Goal: Transaction & Acquisition: Purchase product/service

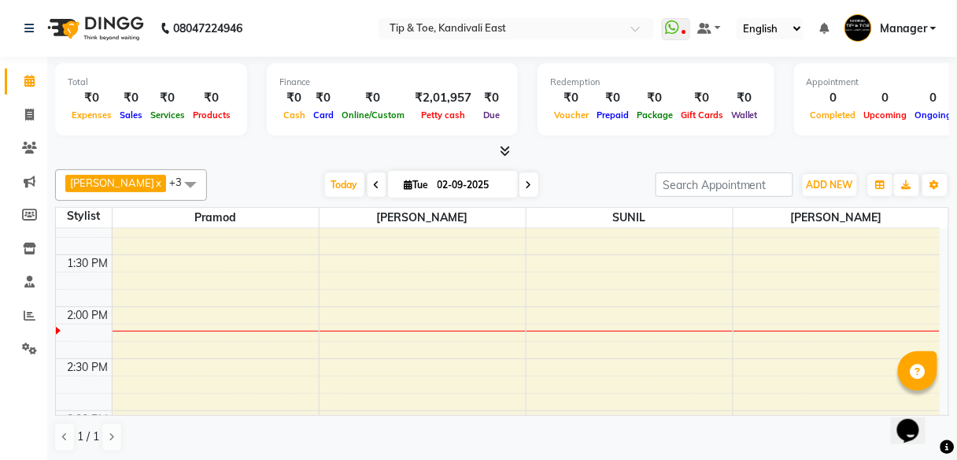
scroll to position [567, 0]
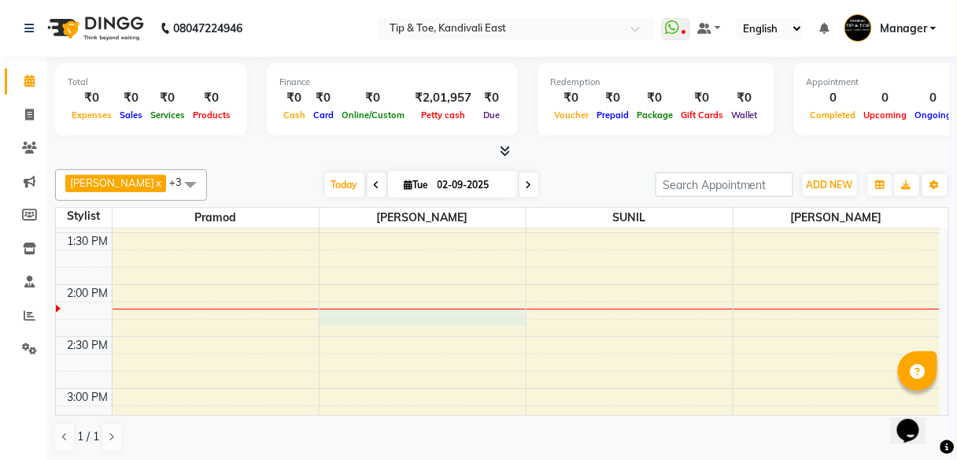
click at [346, 314] on div "8:00 AM 8:30 AM 9:00 AM 9:30 AM 10:00 AM 10:30 AM 11:00 AM 11:30 AM 12:00 PM 12…" at bounding box center [498, 337] width 884 height 1350
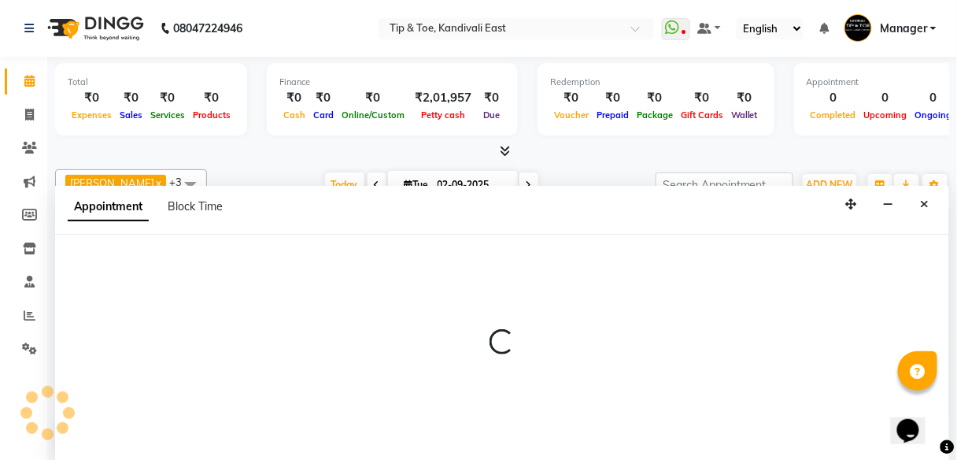
select select "70623"
select select "tentative"
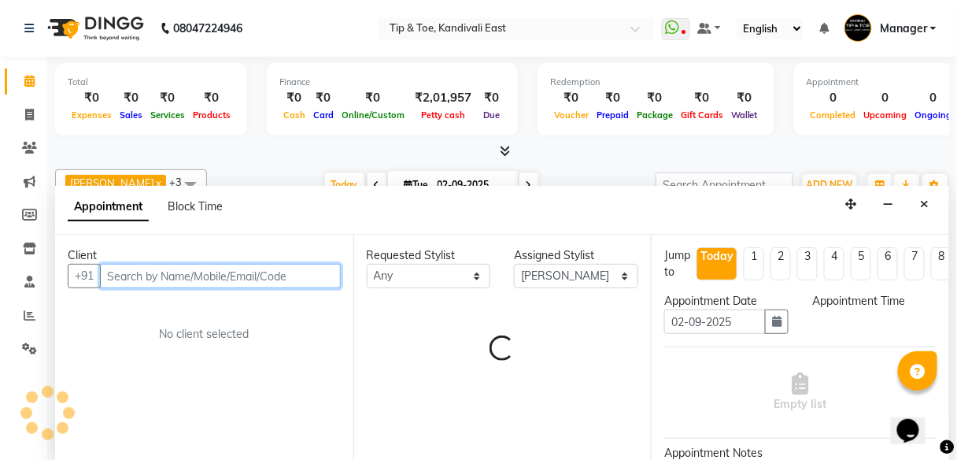
select select "855"
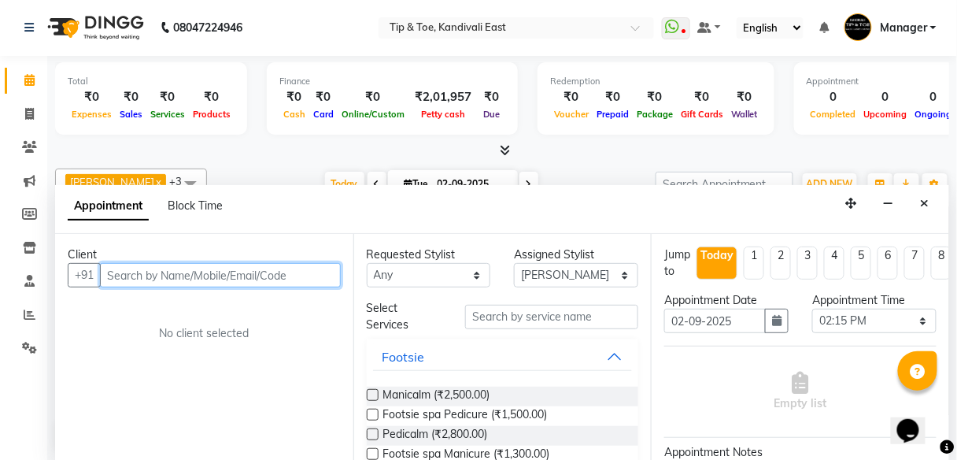
click at [231, 276] on input "text" at bounding box center [220, 275] width 241 height 24
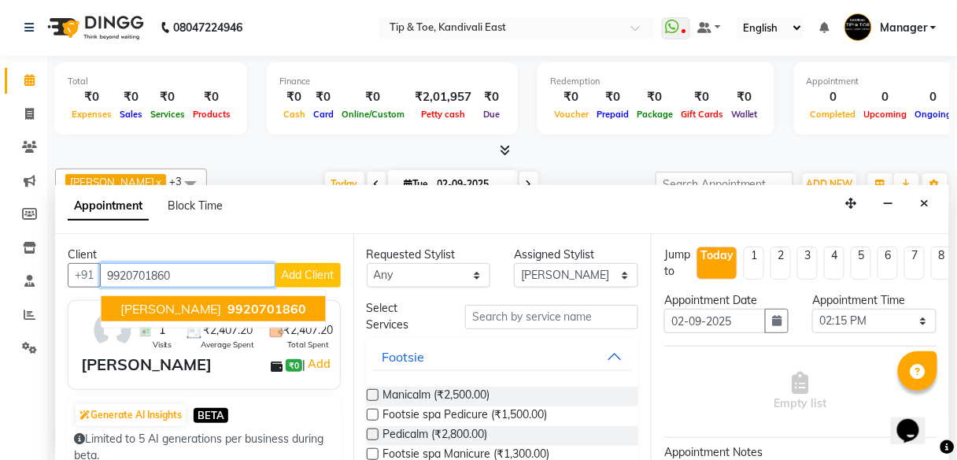
click at [179, 311] on span "[PERSON_NAME]" at bounding box center [171, 309] width 102 height 16
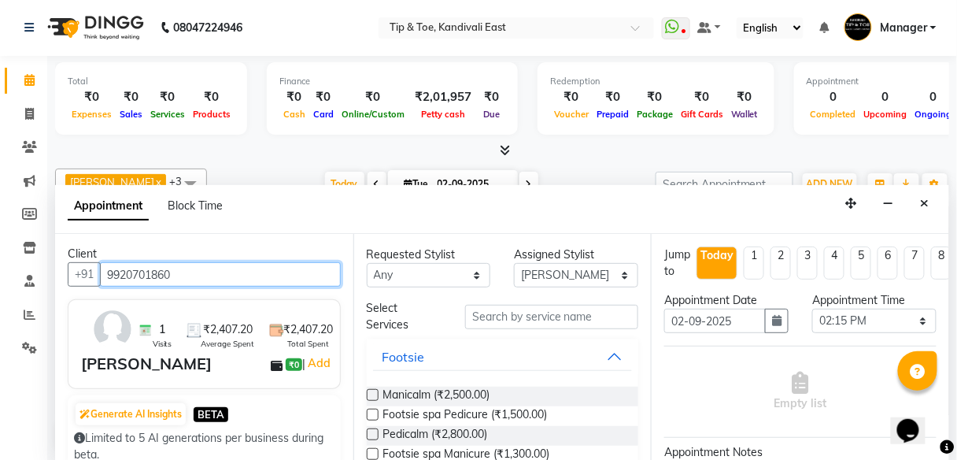
scroll to position [0, 0]
type input "9920701860"
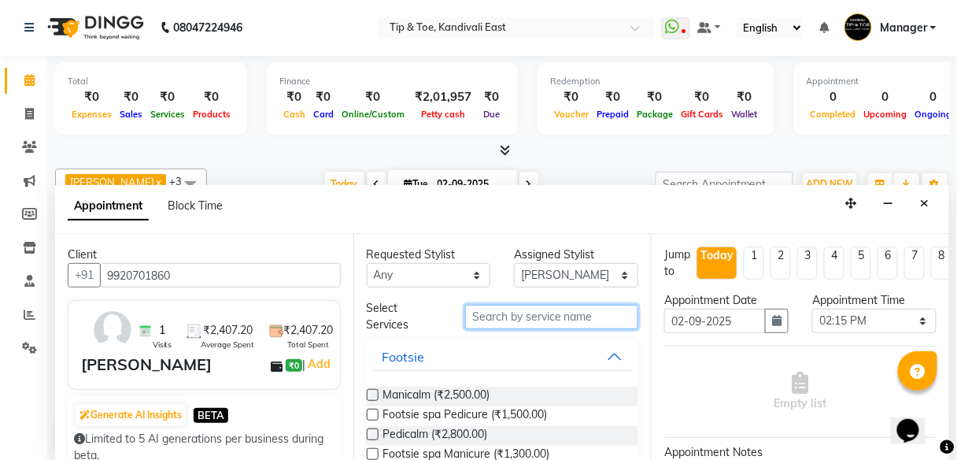
click at [512, 316] on input "text" at bounding box center [551, 317] width 173 height 24
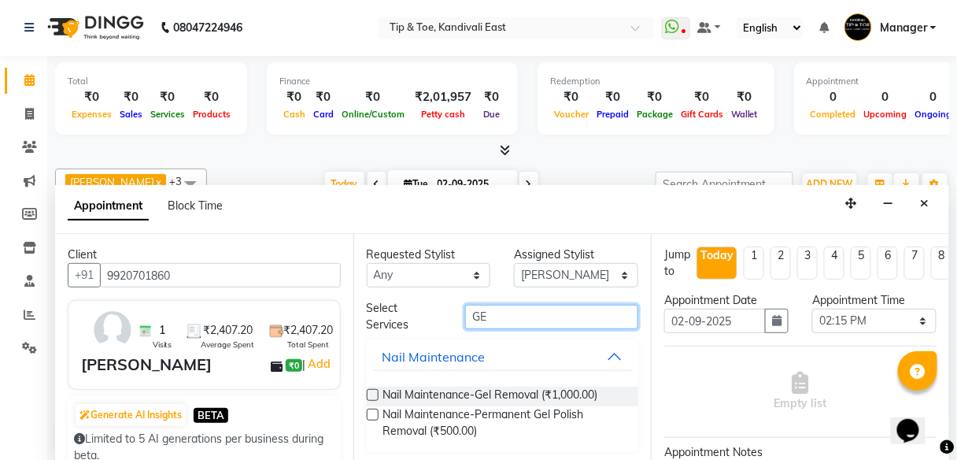
type input "G"
type input "ACRYLIC REMO"
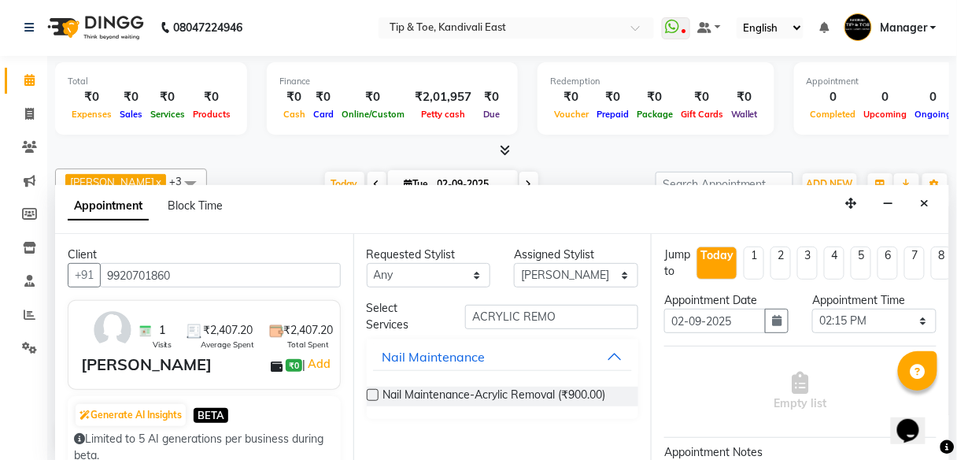
click at [365, 394] on div "Requested Stylist Any [PERSON_NAME] pooja Pramod [PERSON_NAME] [PERSON_NAME] MA…" at bounding box center [502, 347] width 298 height 227
click at [371, 394] on label at bounding box center [373, 395] width 12 height 12
click at [371, 394] on input "checkbox" at bounding box center [372, 396] width 10 height 10
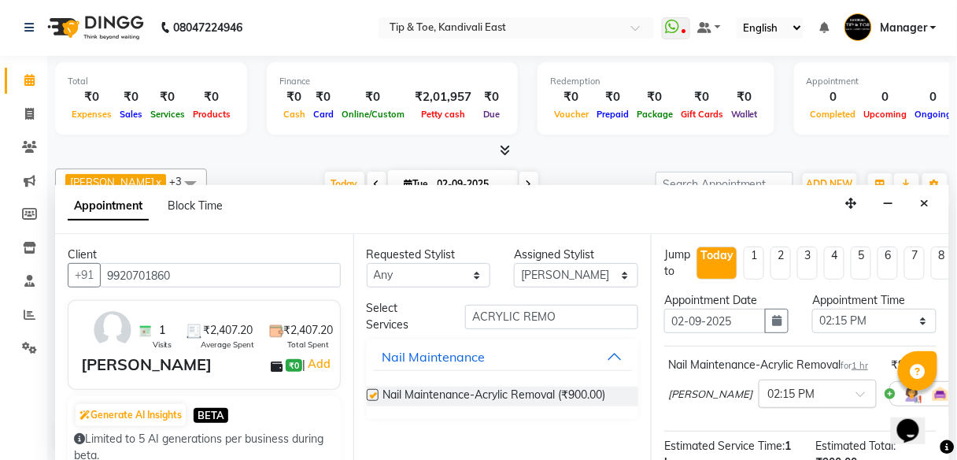
checkbox input "false"
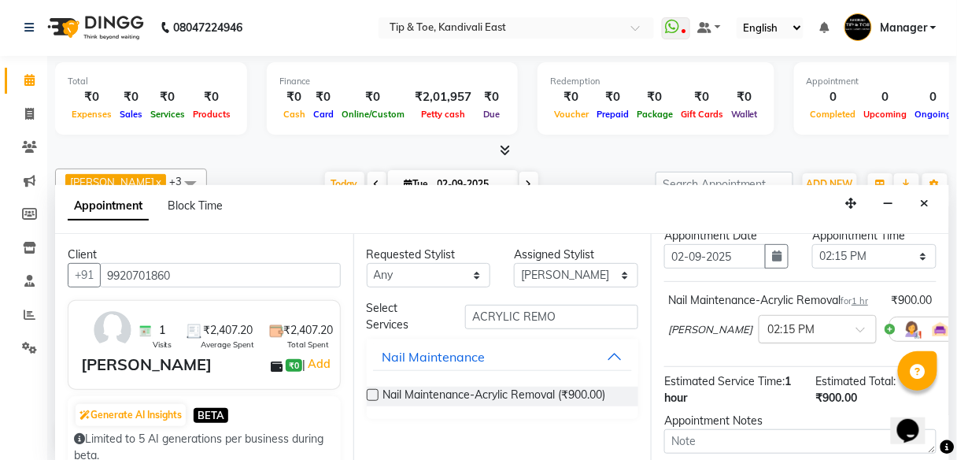
scroll to position [63, 0]
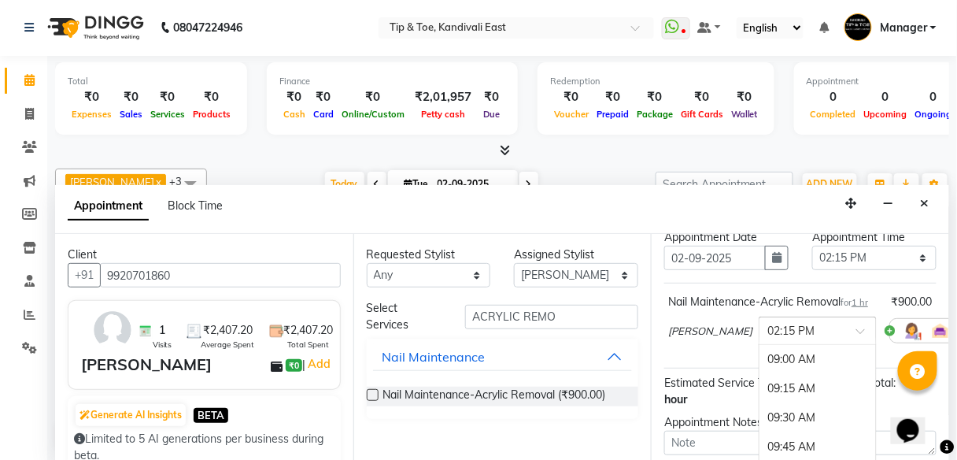
click at [856, 344] on span at bounding box center [866, 335] width 20 height 17
click at [768, 338] on input "text" at bounding box center [802, 329] width 69 height 17
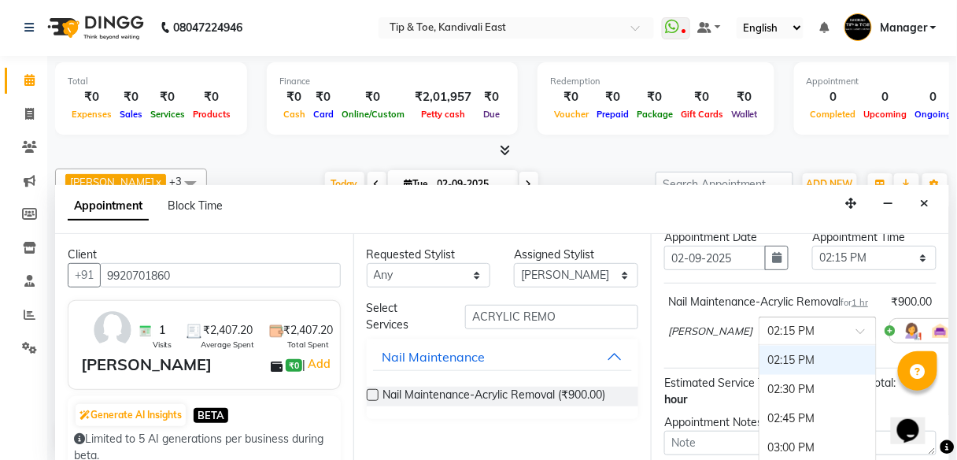
click at [808, 338] on div at bounding box center [818, 329] width 117 height 17
click at [819, 338] on div at bounding box center [818, 329] width 117 height 17
click at [771, 374] on div "02:15 PM" at bounding box center [818, 360] width 117 height 29
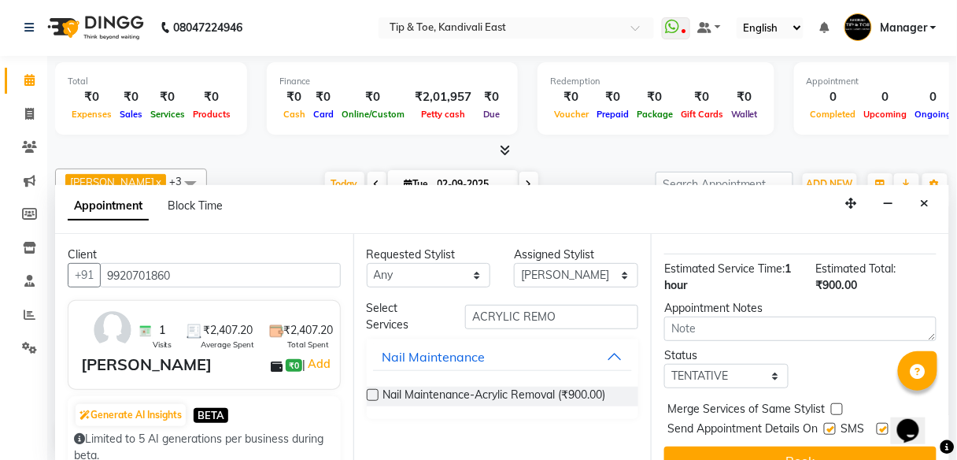
scroll to position [242, 0]
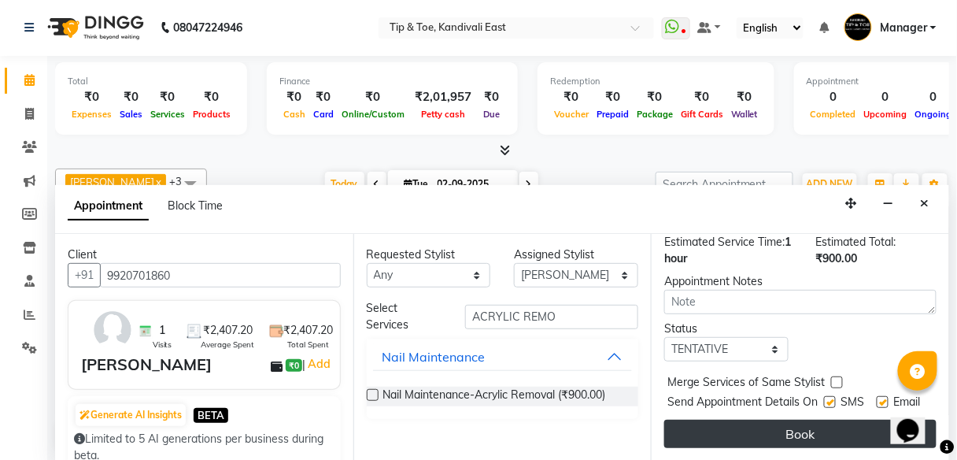
click at [787, 420] on button "Book" at bounding box center [800, 434] width 272 height 28
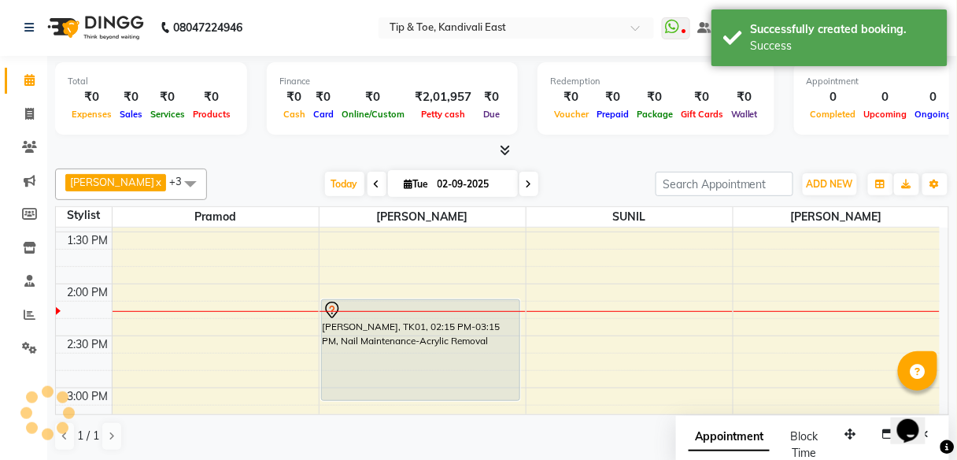
scroll to position [0, 0]
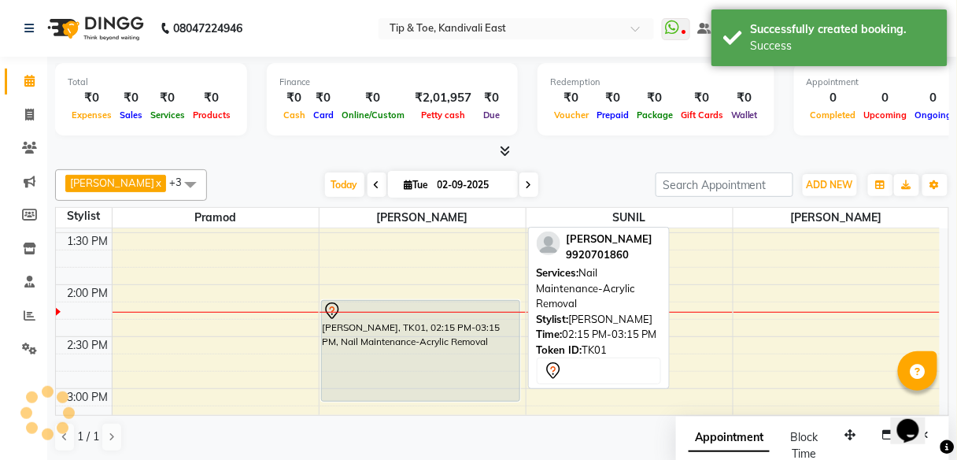
click at [488, 362] on div "[PERSON_NAME], TK01, 02:15 PM-03:15 PM, Nail Maintenance-Acrylic Removal" at bounding box center [421, 351] width 198 height 100
select select "7"
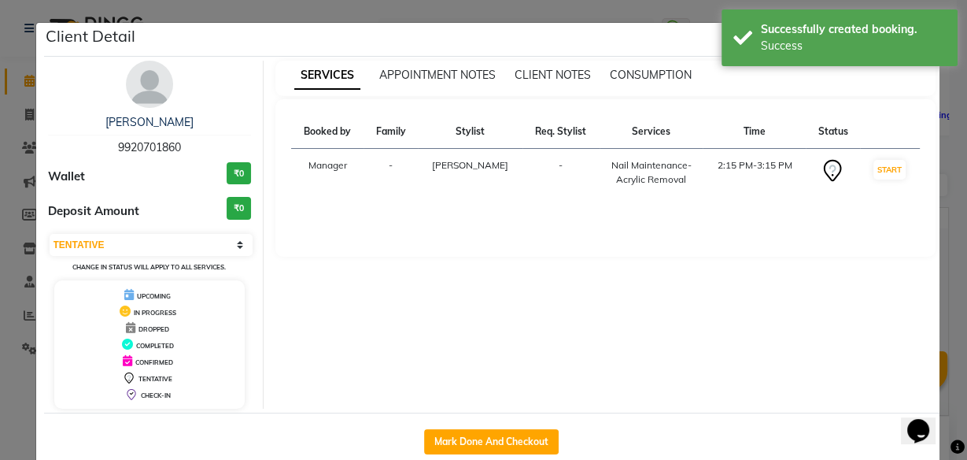
click at [659, 15] on ngb-modal-window "Client Detail [PERSON_NAME] 9920701860 Wallet ₹0 Deposit Amount ₹0 Select IN SE…" at bounding box center [483, 230] width 967 height 460
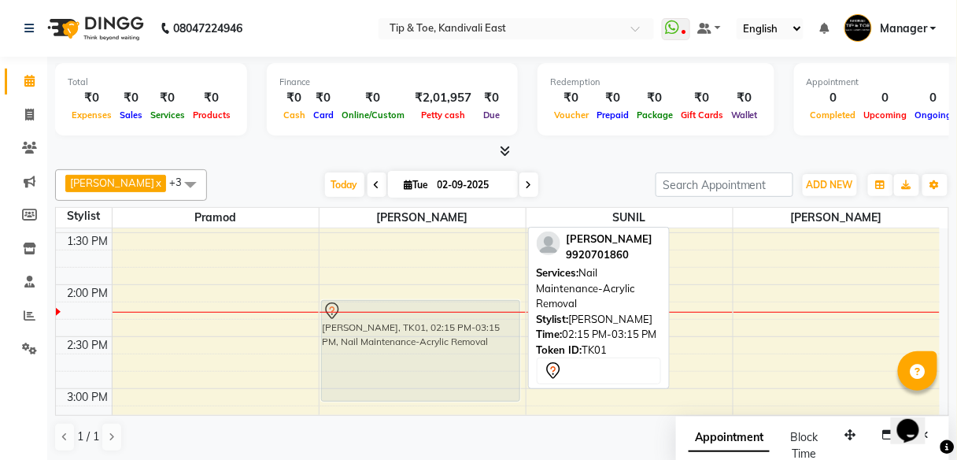
drag, startPoint x: 424, startPoint y: 329, endPoint x: 438, endPoint y: 337, distance: 16.2
click at [438, 337] on div "[PERSON_NAME], TK01, 02:15 PM-03:15 PM, Nail Maintenance-Acrylic Removal [PERSO…" at bounding box center [423, 337] width 206 height 1350
click at [382, 367] on div "[PERSON_NAME], TK01, 02:15 PM-03:15 PM, Nail Maintenance-Acrylic Removal" at bounding box center [421, 351] width 198 height 100
select select "7"
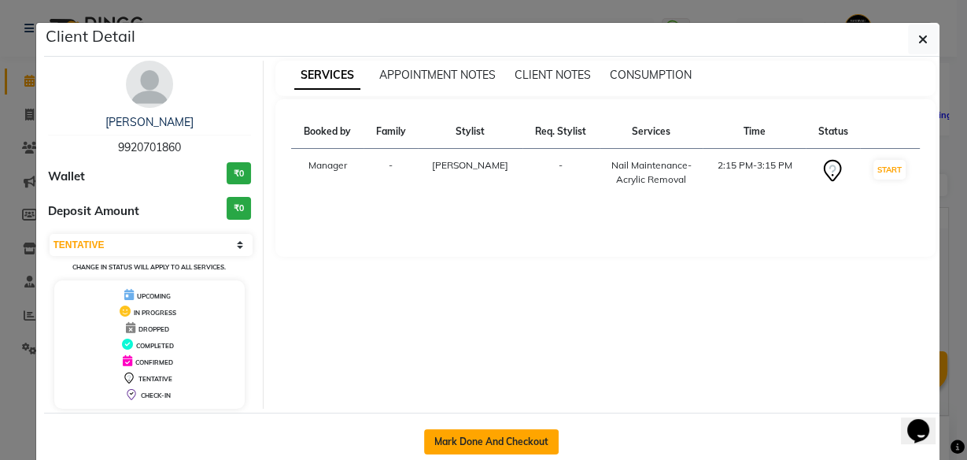
click at [454, 435] on button "Mark Done And Checkout" at bounding box center [491, 441] width 135 height 25
select select "service"
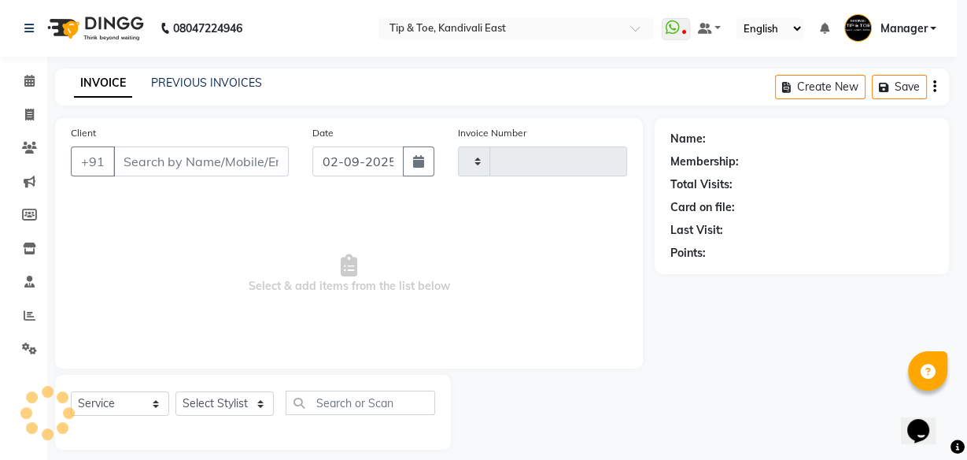
type input "0216"
select select "7846"
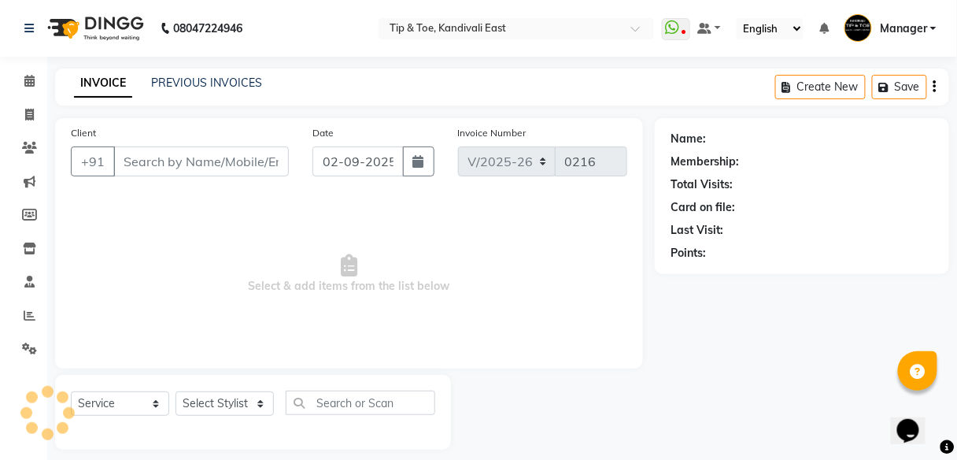
type input "9920701860"
select select "70623"
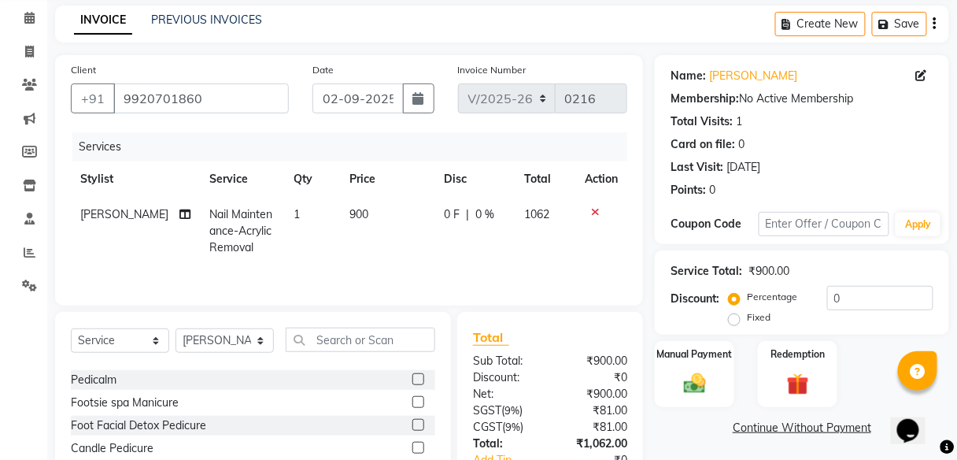
scroll to position [63, 0]
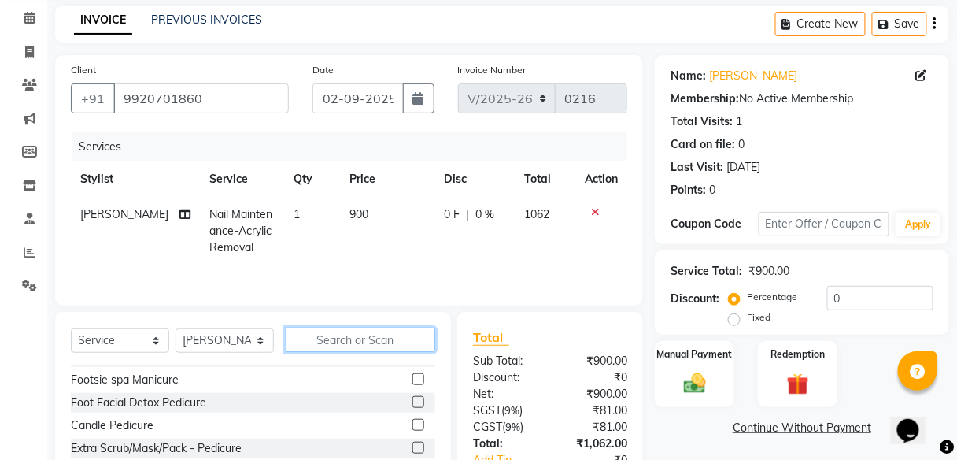
click at [357, 340] on input "text" at bounding box center [361, 339] width 150 height 24
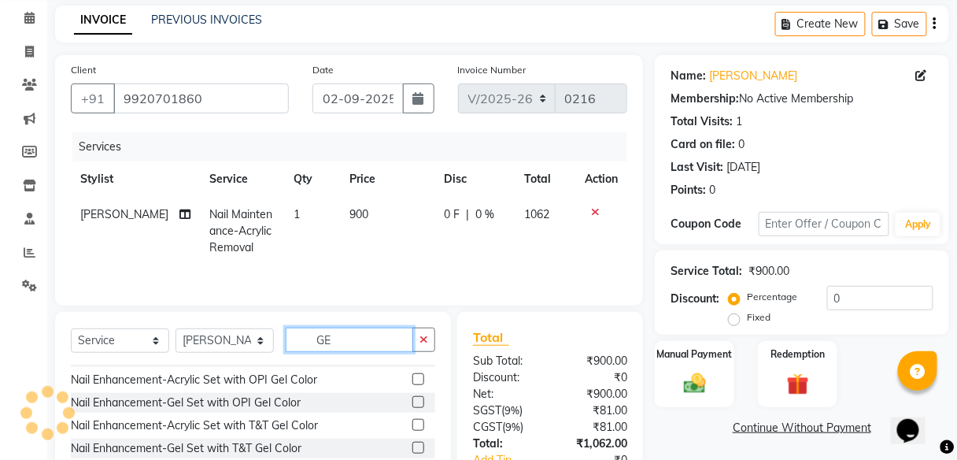
scroll to position [0, 0]
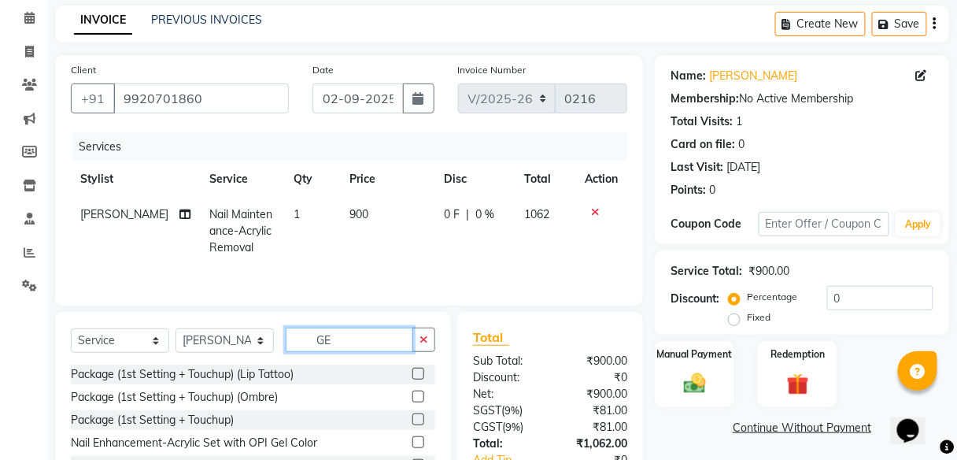
type input "G"
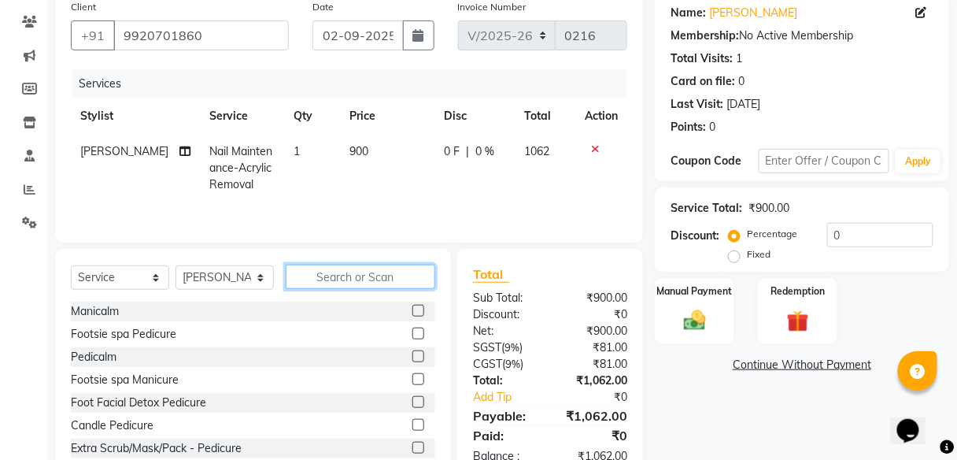
scroll to position [170, 0]
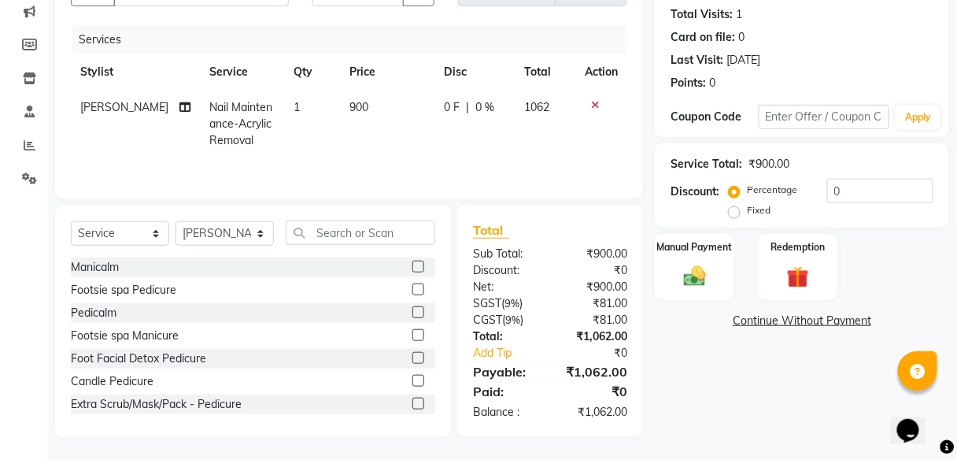
click at [810, 407] on div "Name: [PERSON_NAME] Membership: No Active Membership Total Visits: 1 Card on fi…" at bounding box center [808, 192] width 306 height 489
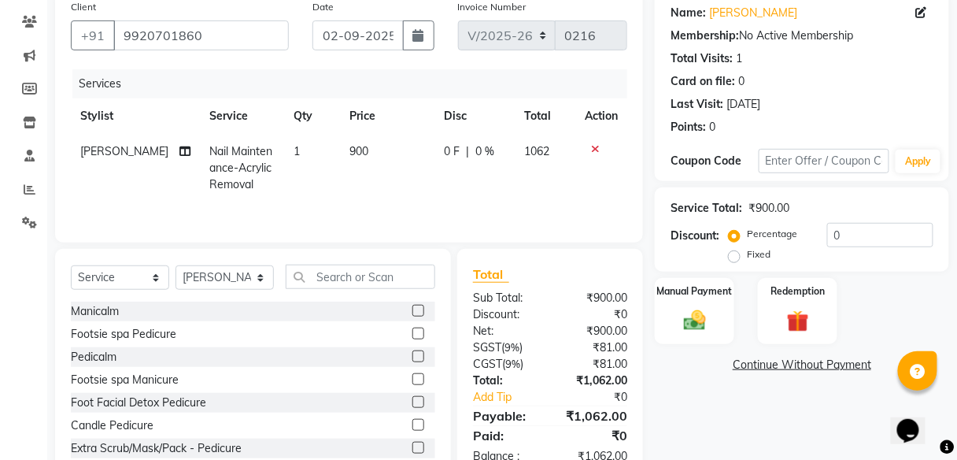
scroll to position [0, 0]
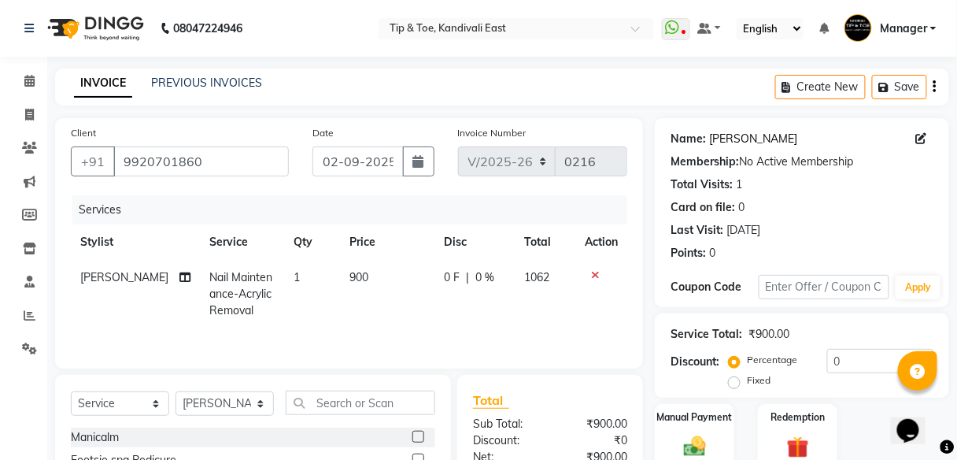
click at [736, 142] on link "[PERSON_NAME]" at bounding box center [753, 139] width 88 height 17
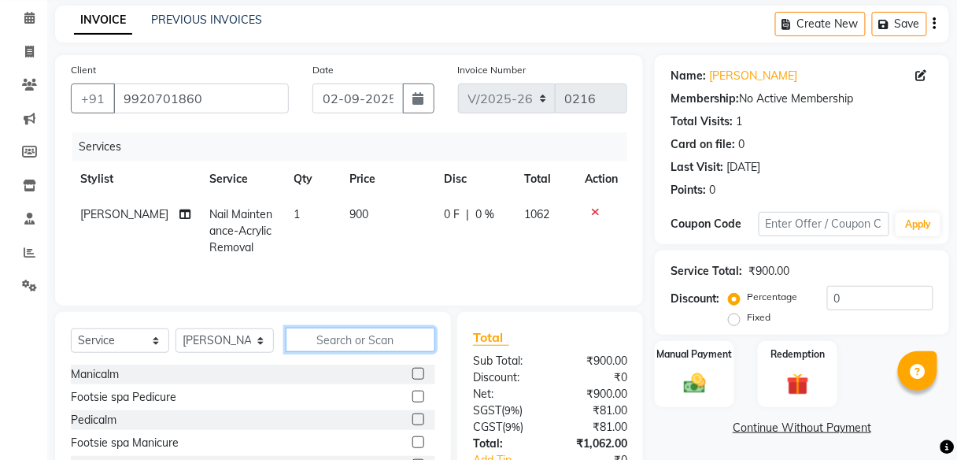
click at [320, 342] on input "text" at bounding box center [361, 339] width 150 height 24
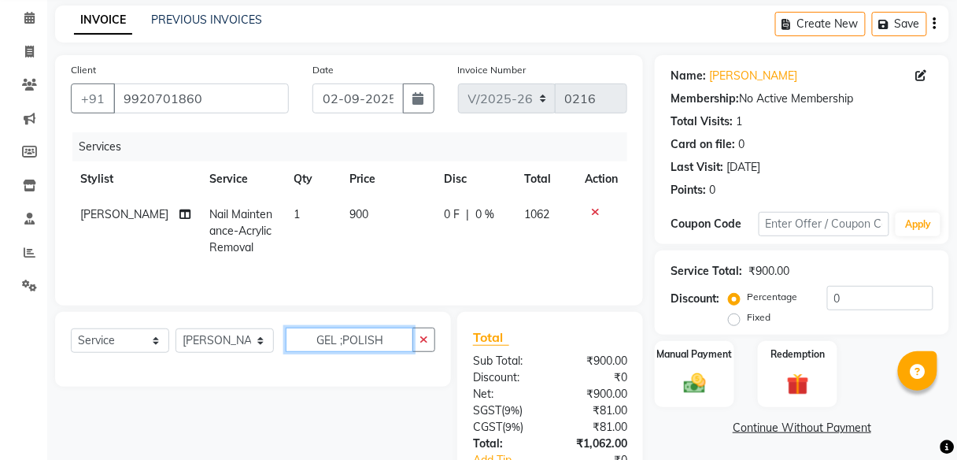
click at [340, 335] on input "GEL ;POLISH" at bounding box center [350, 339] width 128 height 24
click at [342, 338] on input "GEL ;POLISH" at bounding box center [350, 339] width 128 height 24
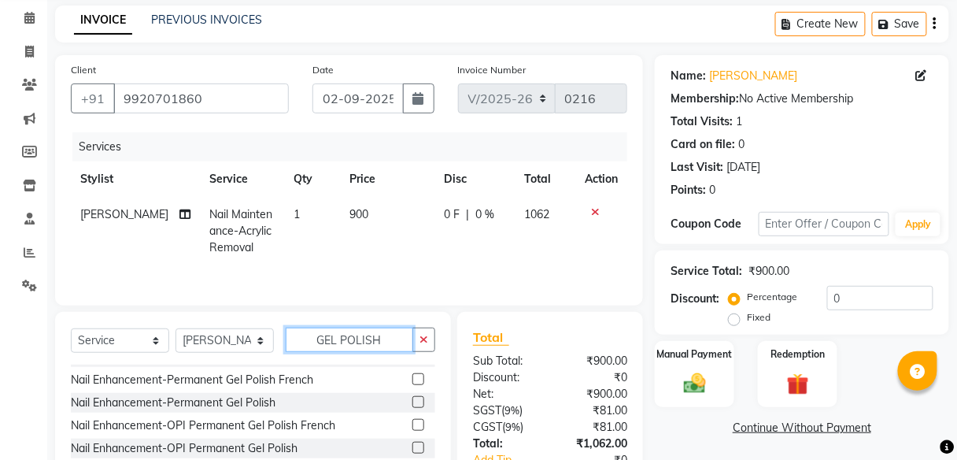
type input "GEL POLISH"
click at [412, 399] on label at bounding box center [418, 402] width 12 height 12
click at [412, 399] on input "checkbox" at bounding box center [417, 403] width 10 height 10
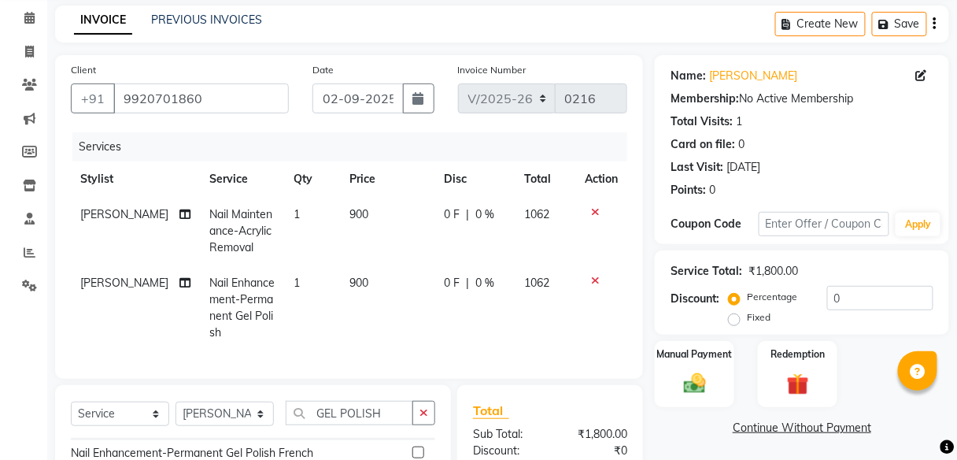
checkbox input "false"
click at [476, 281] on span "0 %" at bounding box center [485, 283] width 19 height 17
select select "70623"
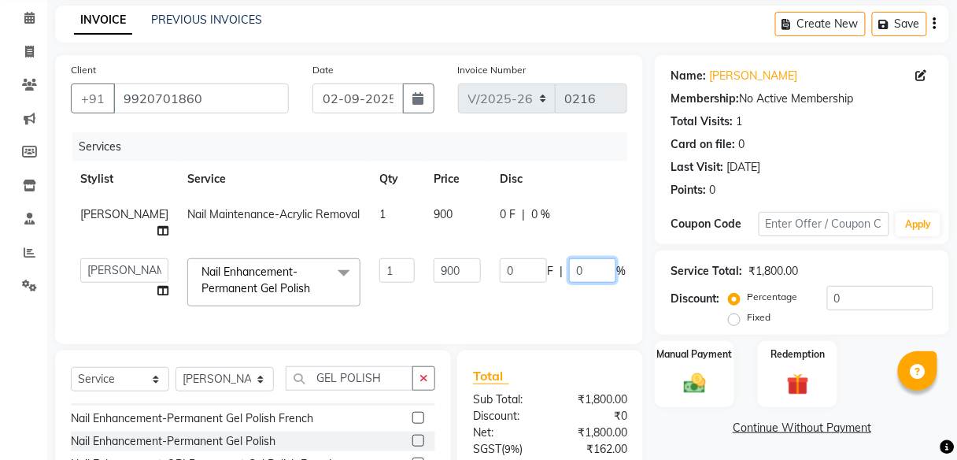
click at [569, 268] on input "0" at bounding box center [592, 270] width 47 height 24
type input "20"
click at [516, 303] on tr "[PERSON_NAME] Manager pooja Poonam Juhu Pramod [PERSON_NAME] [PERSON_NAME] [PER…" at bounding box center [402, 282] width 662 height 67
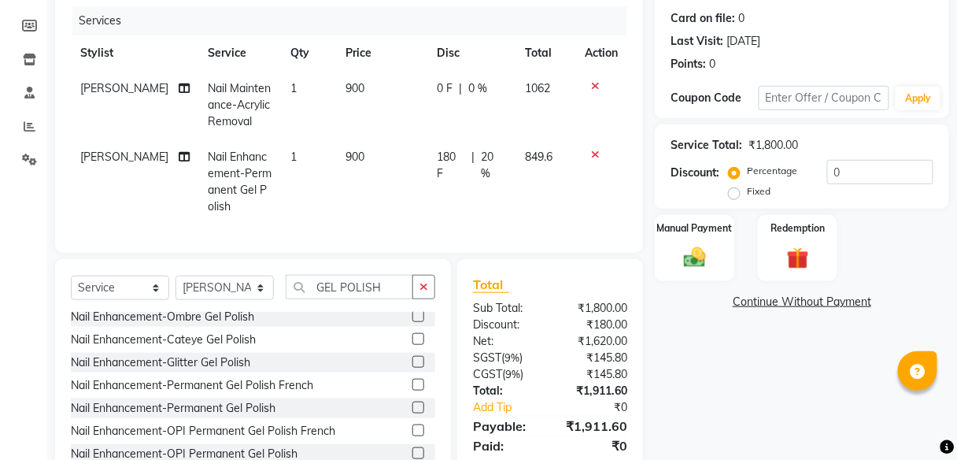
scroll to position [0, 0]
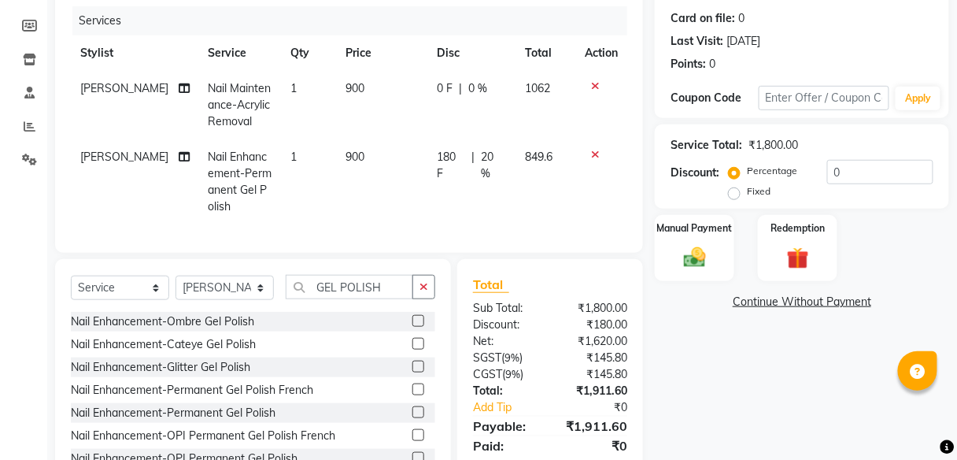
click at [704, 430] on div "Name: [PERSON_NAME] Membership: No Active Membership Total Visits: 1 Card on fi…" at bounding box center [808, 210] width 306 height 562
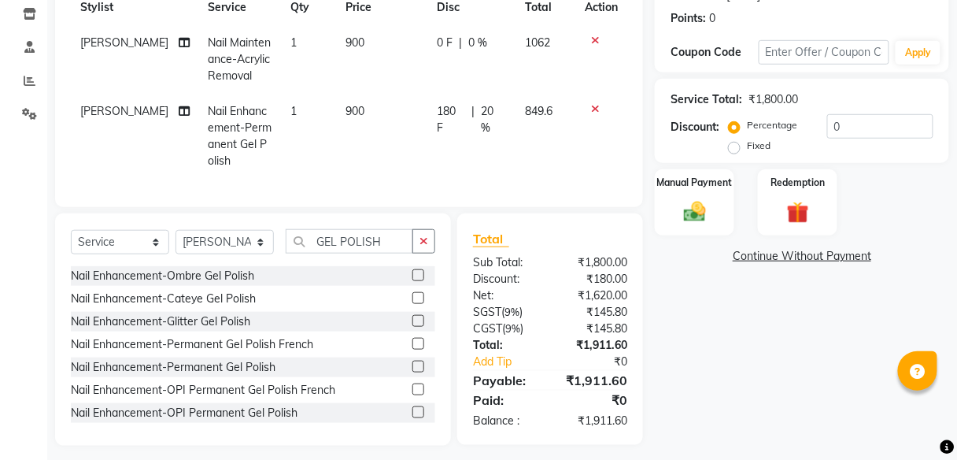
scroll to position [253, 0]
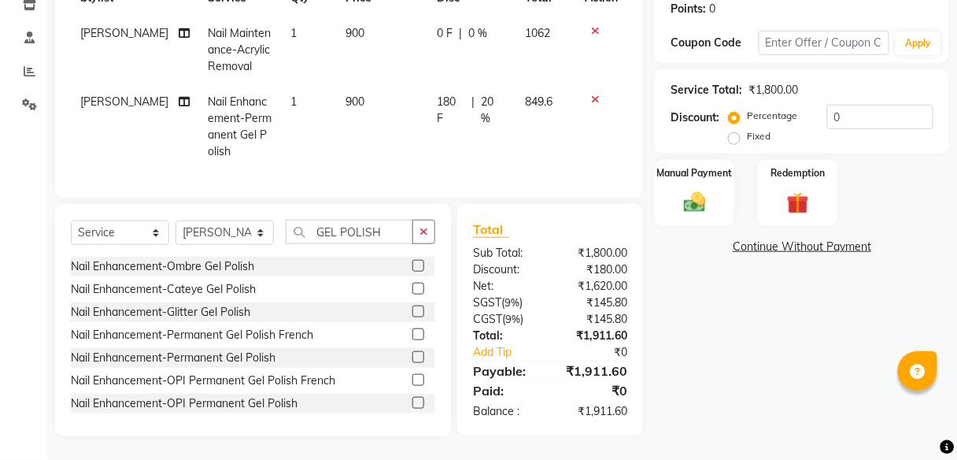
click at [714, 320] on div "Name: [PERSON_NAME] Membership: No Active Membership Total Visits: 1 Card on fi…" at bounding box center [808, 155] width 306 height 562
click at [718, 357] on div "Name: [PERSON_NAME] Membership: No Active Membership Total Visits: 1 Card on fi…" at bounding box center [808, 155] width 306 height 562
drag, startPoint x: 707, startPoint y: 278, endPoint x: 721, endPoint y: 346, distance: 69.9
click at [726, 350] on div "Name: [PERSON_NAME] Membership: No Active Membership Total Visits: 1 Card on fi…" at bounding box center [808, 155] width 306 height 562
click at [713, 190] on img at bounding box center [694, 202] width 37 height 27
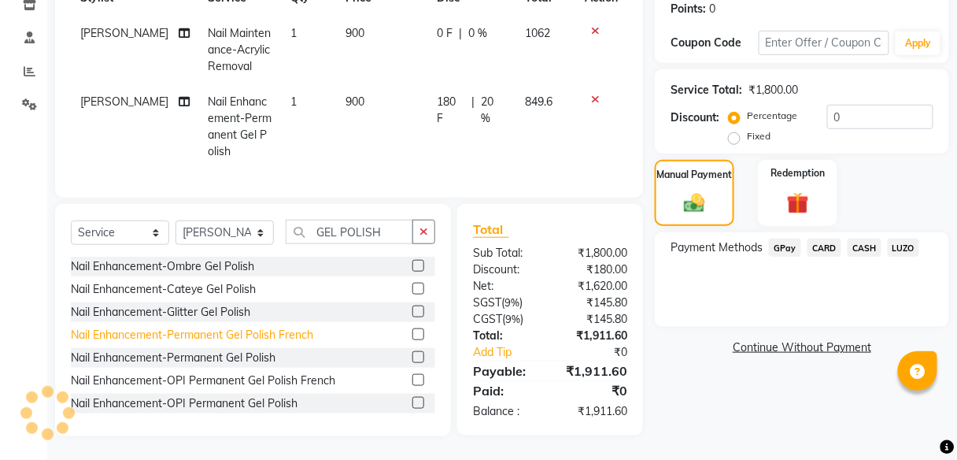
scroll to position [0, 0]
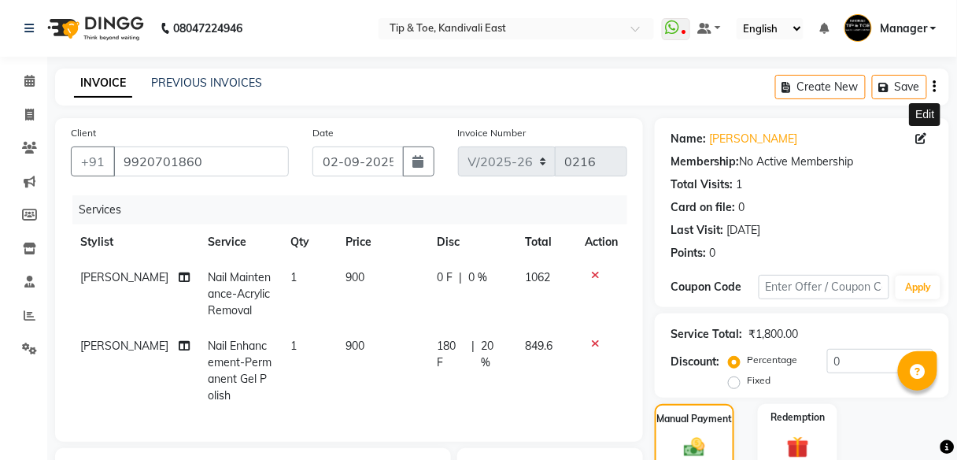
click at [919, 137] on icon at bounding box center [921, 138] width 11 height 11
click at [920, 139] on icon at bounding box center [921, 138] width 11 height 11
click at [730, 133] on link "[PERSON_NAME]" at bounding box center [753, 139] width 88 height 17
click at [922, 139] on icon at bounding box center [921, 138] width 11 height 11
click at [834, 178] on div "Total Visits: 1" at bounding box center [802, 184] width 263 height 17
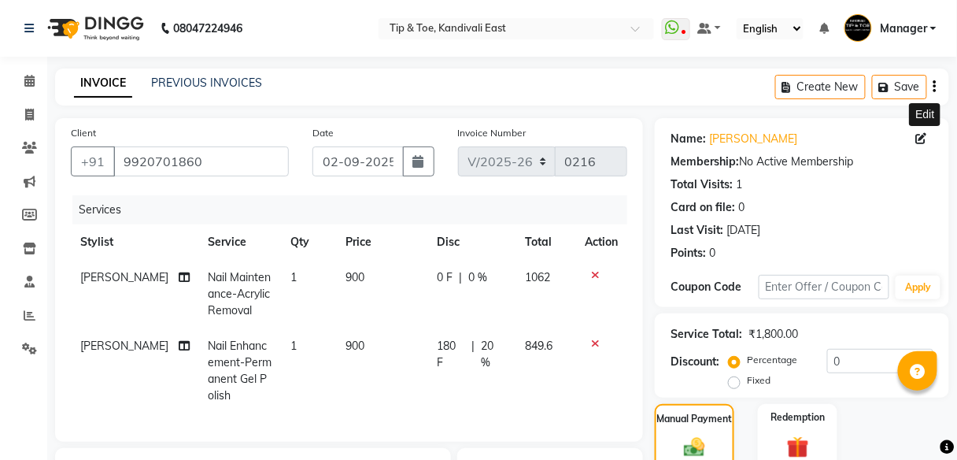
click at [921, 137] on icon at bounding box center [921, 138] width 11 height 11
click at [731, 137] on link "[PERSON_NAME]" at bounding box center [753, 139] width 88 height 17
click at [31, 150] on icon at bounding box center [29, 148] width 15 height 12
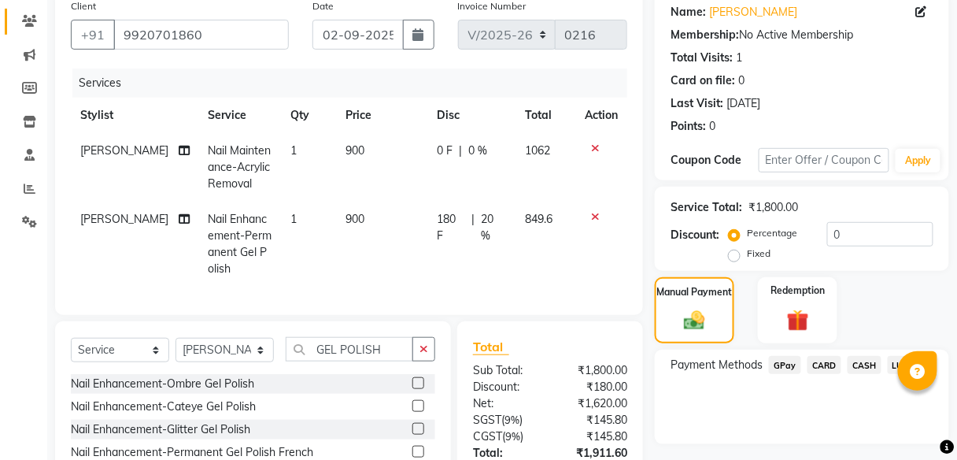
scroll to position [253, 0]
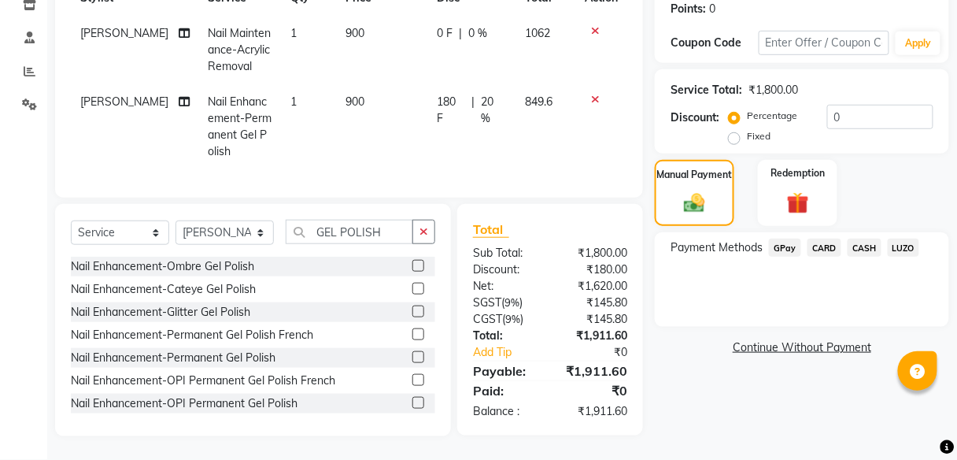
click at [670, 370] on div "Name: [PERSON_NAME] Membership: No Active Membership Total Visits: 1 Card on fi…" at bounding box center [808, 155] width 306 height 562
click at [789, 242] on span "GPay" at bounding box center [785, 248] width 32 height 18
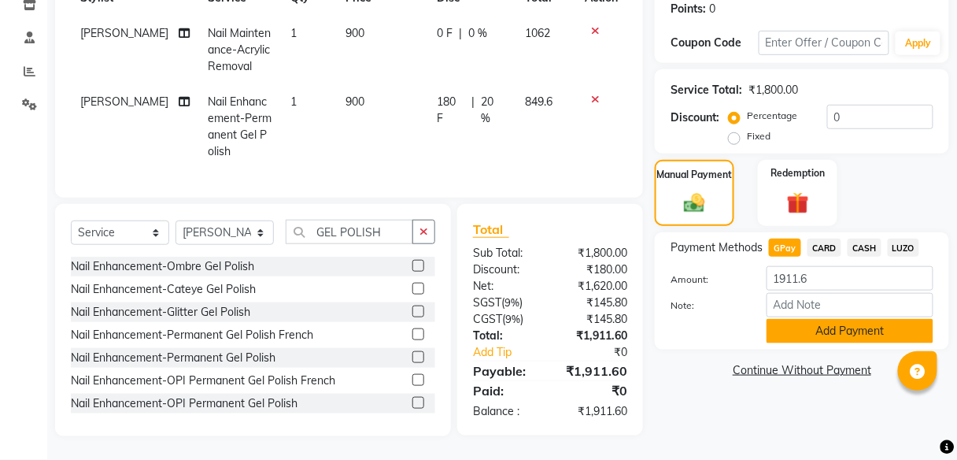
click at [830, 319] on button "Add Payment" at bounding box center [850, 331] width 167 height 24
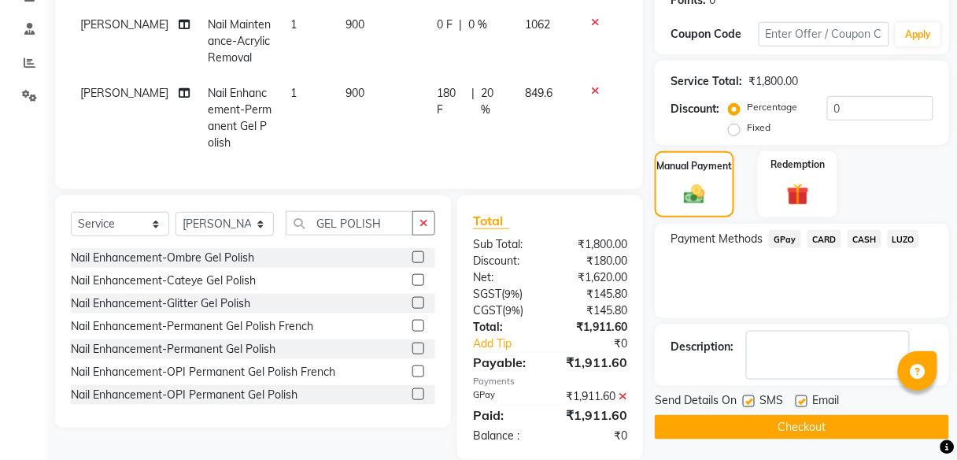
click at [800, 428] on button "Checkout" at bounding box center [802, 427] width 294 height 24
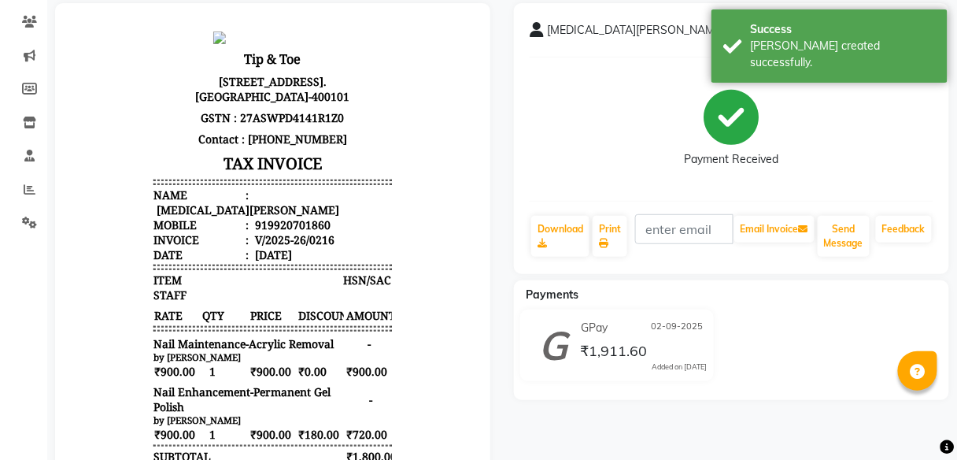
scroll to position [63, 0]
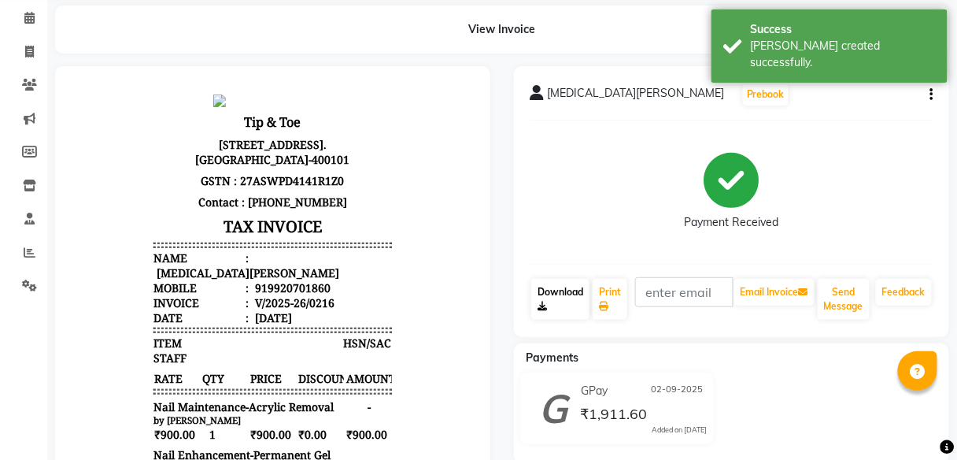
click at [553, 291] on link "Download" at bounding box center [560, 299] width 58 height 41
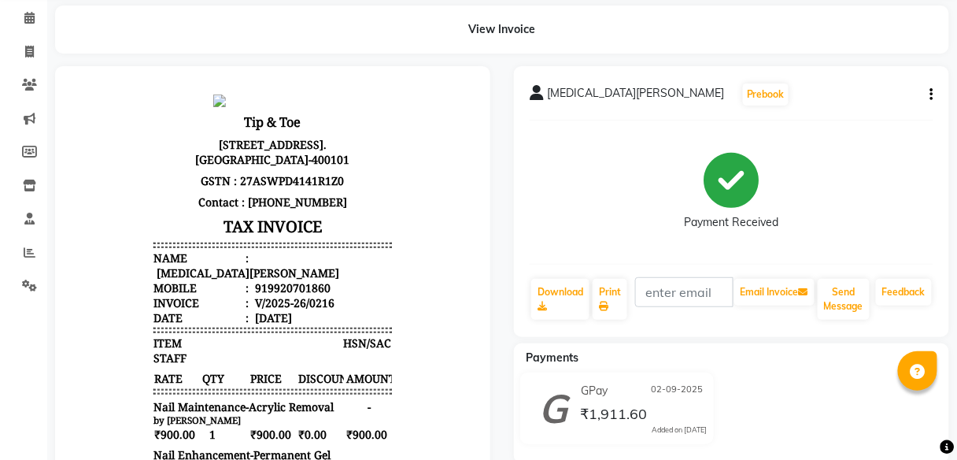
click at [751, 398] on div "GPay [DATE] ₹1,911.60 Added on [DATE]" at bounding box center [731, 411] width 459 height 78
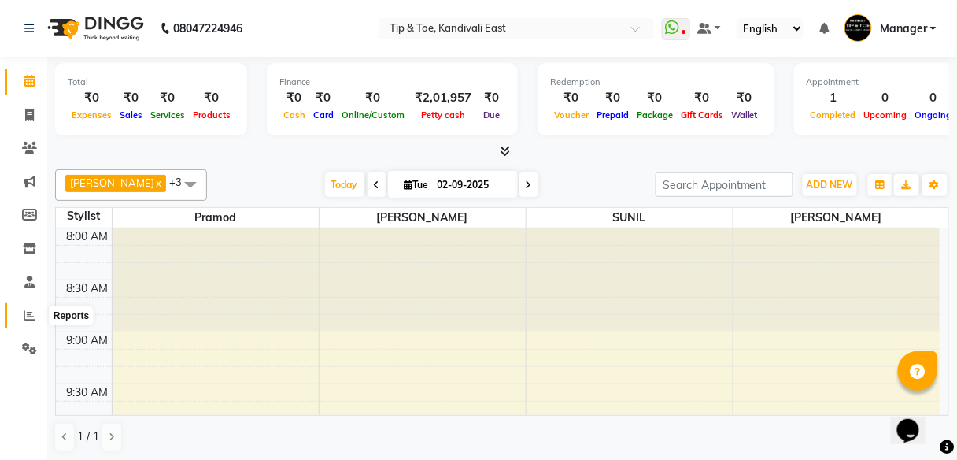
click at [31, 315] on icon at bounding box center [30, 315] width 12 height 12
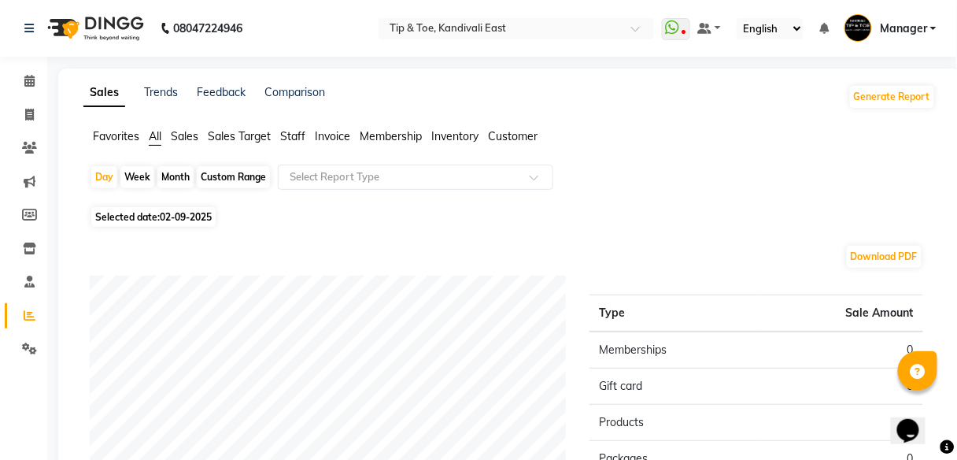
click at [180, 140] on span "Sales" at bounding box center [185, 136] width 28 height 14
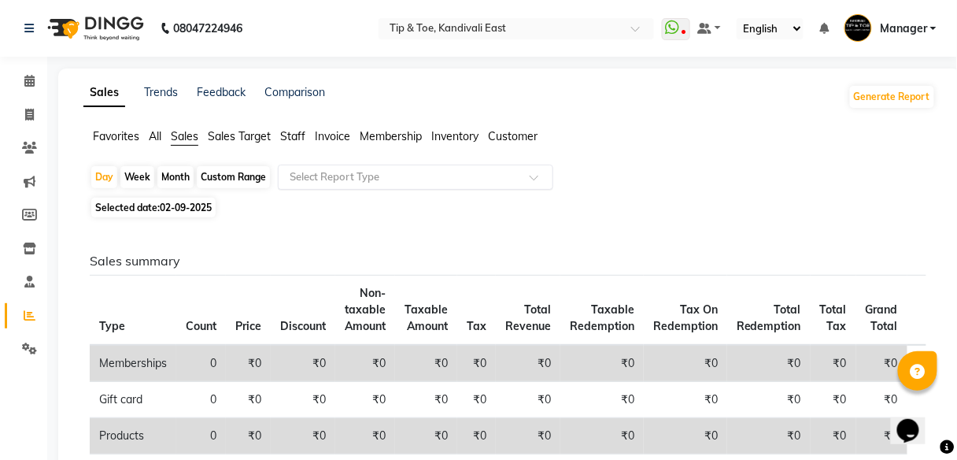
click at [401, 183] on input "text" at bounding box center [400, 177] width 227 height 16
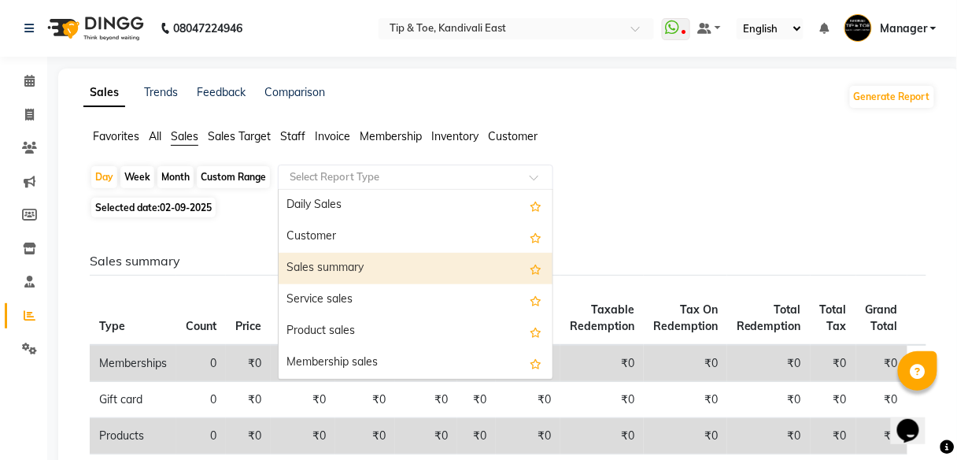
click at [357, 267] on div "Sales summary" at bounding box center [416, 268] width 274 height 31
select select "full_report"
select select "csv"
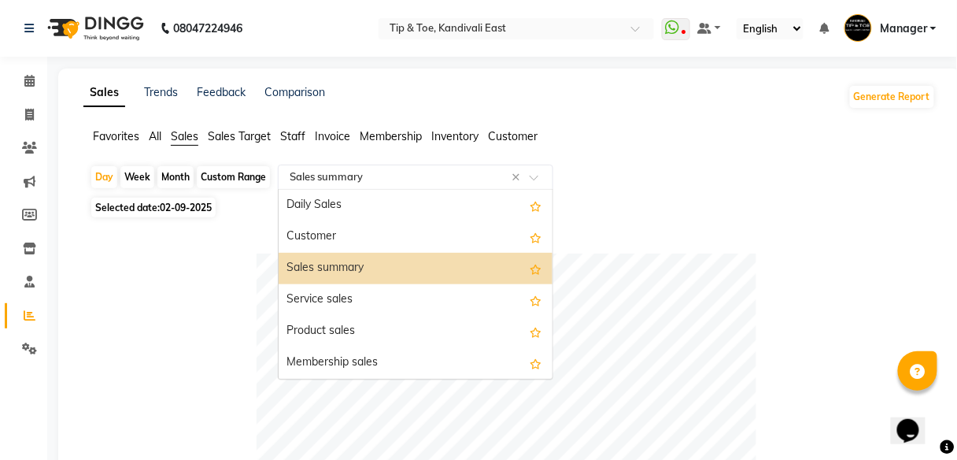
click at [535, 177] on span at bounding box center [540, 182] width 20 height 16
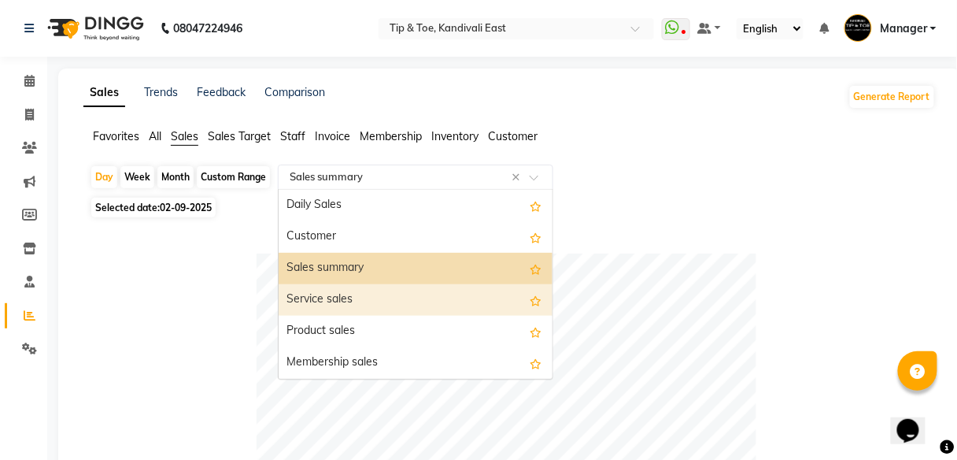
click at [344, 296] on div "Service sales" at bounding box center [416, 299] width 274 height 31
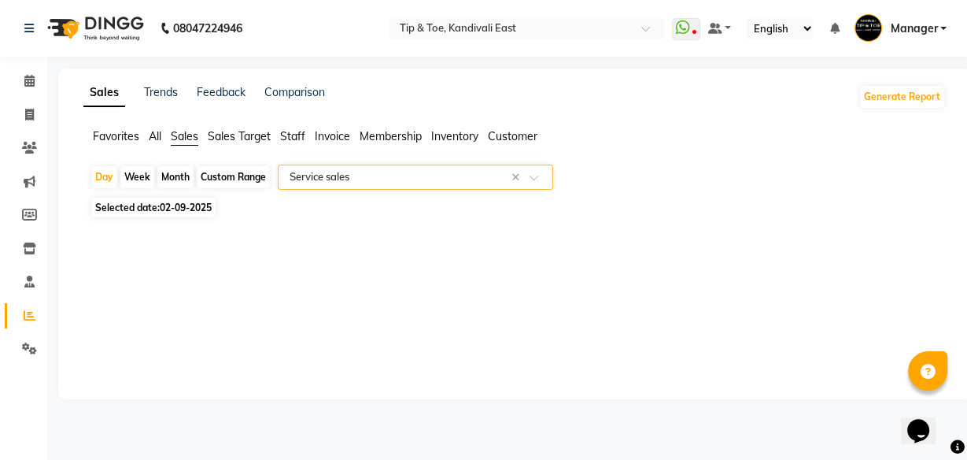
click at [569, 255] on div "Sales Trends Feedback Comparison Generate Report Favorites All Sales Sales Targ…" at bounding box center [514, 233] width 913 height 331
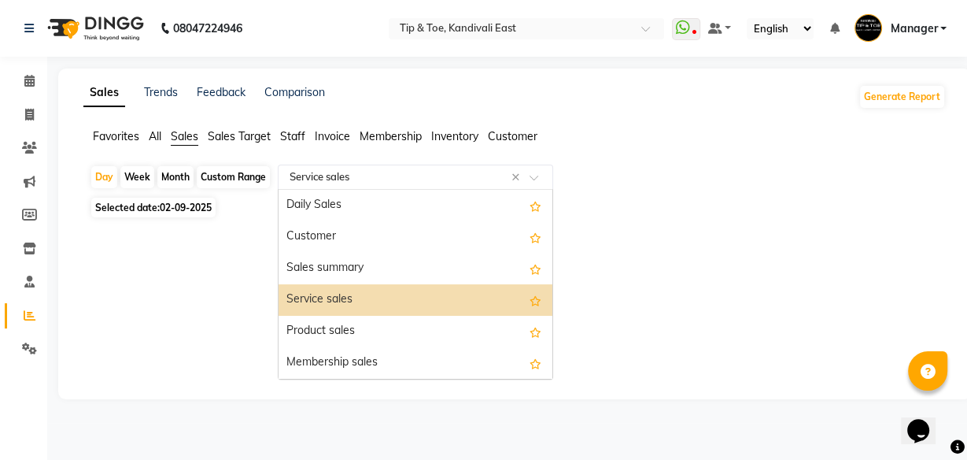
click at [531, 178] on span at bounding box center [540, 182] width 20 height 16
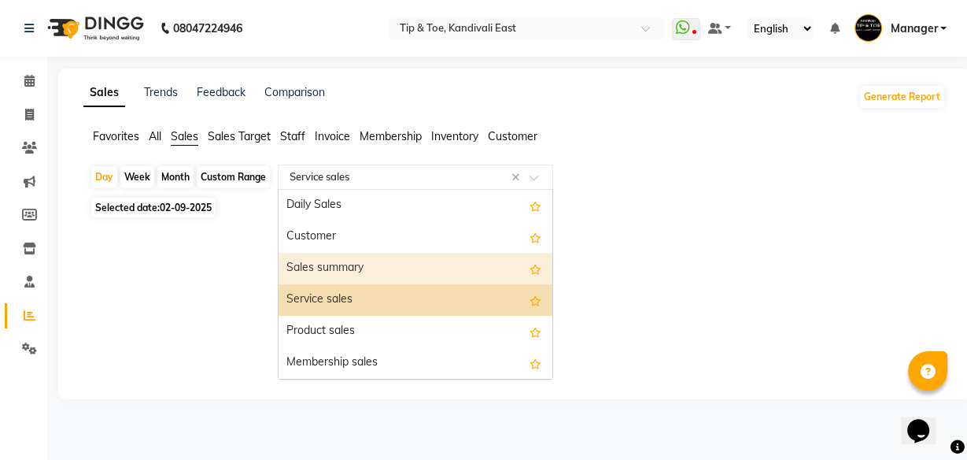
click at [330, 267] on div "Sales summary" at bounding box center [416, 268] width 274 height 31
select select "full_report"
select select "csv"
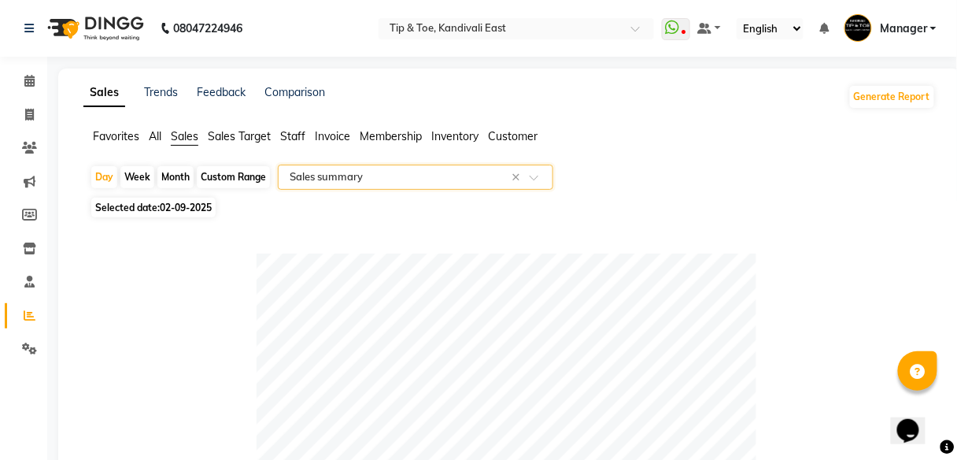
click at [225, 135] on span "Sales Target" at bounding box center [239, 136] width 63 height 14
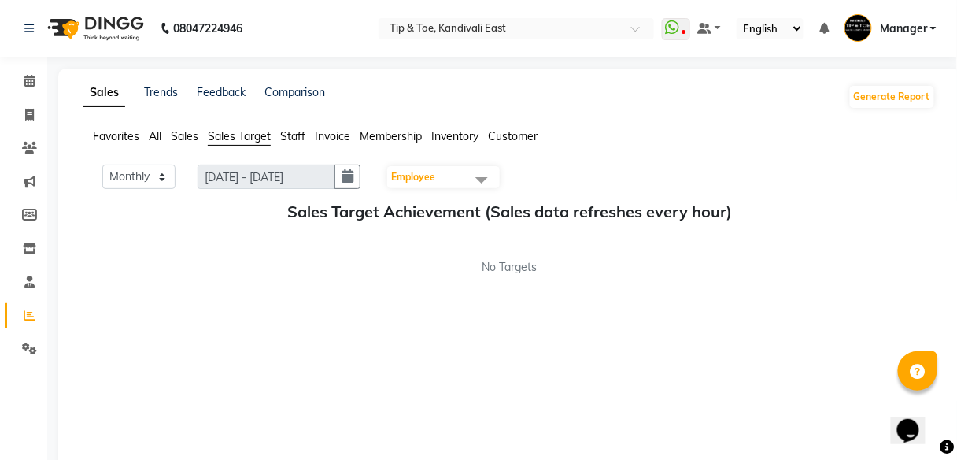
click at [159, 135] on span "All" at bounding box center [155, 136] width 13 height 14
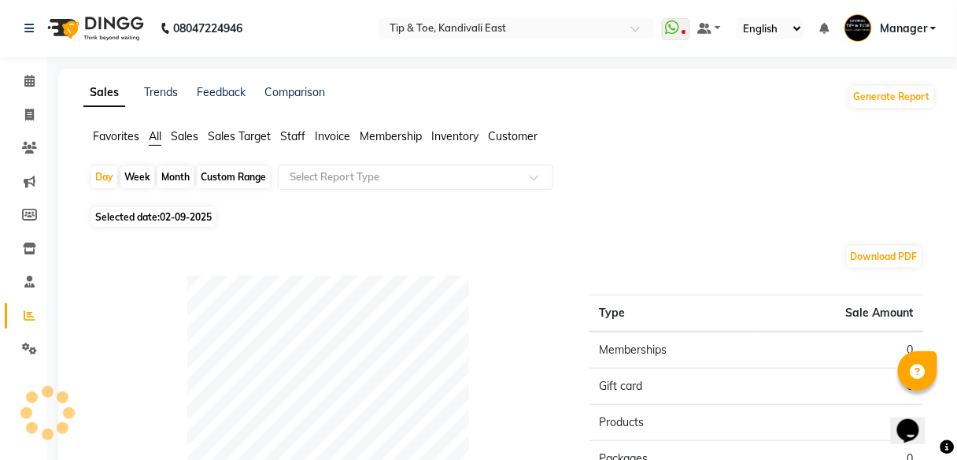
click at [177, 135] on span "Sales" at bounding box center [185, 136] width 28 height 14
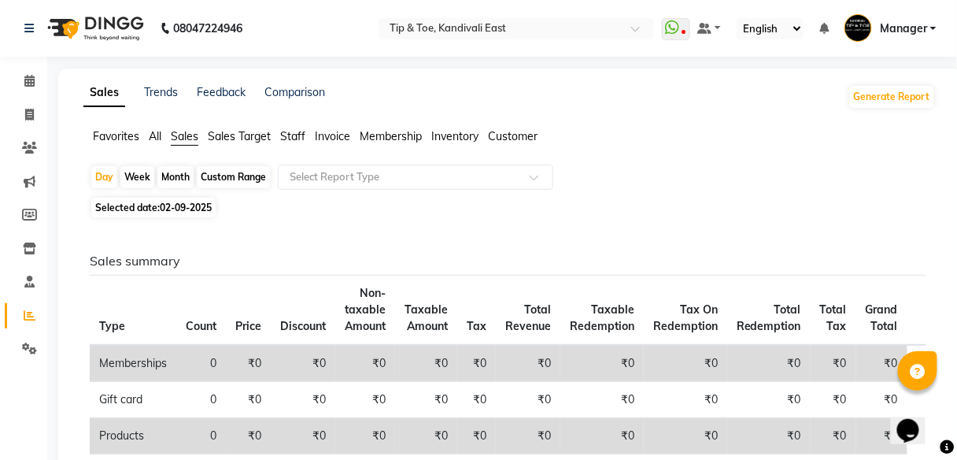
click at [176, 178] on div "Month" at bounding box center [175, 177] width 36 height 22
select select "9"
select select "2025"
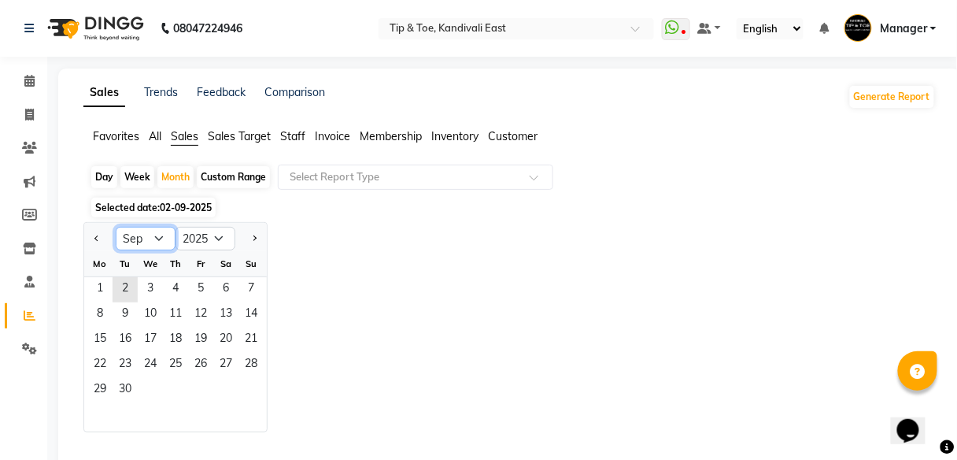
click at [160, 236] on select "Jan Feb Mar Apr May Jun Jul Aug Sep Oct Nov Dec" at bounding box center [146, 239] width 60 height 24
select select "8"
click at [116, 227] on select "Jan Feb Mar Apr May Jun Jul Aug Sep Oct Nov Dec" at bounding box center [146, 239] width 60 height 24
click at [535, 175] on span at bounding box center [540, 182] width 20 height 16
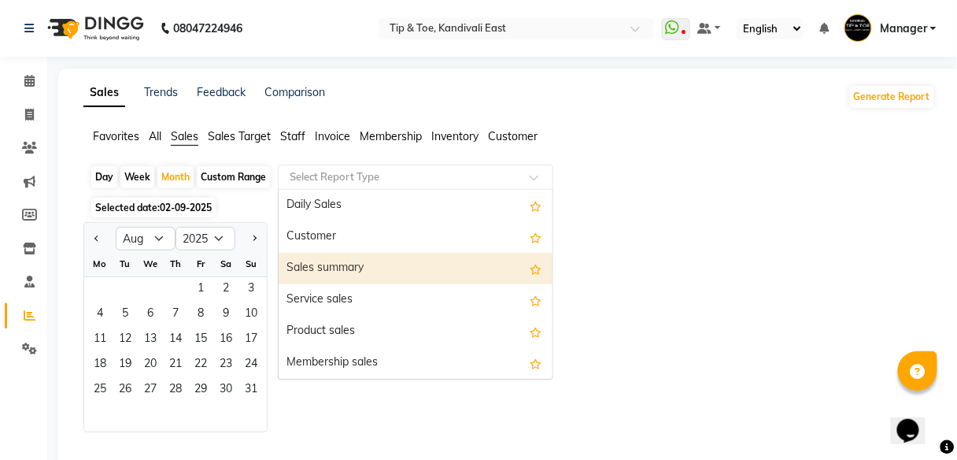
click at [389, 272] on div "Sales summary" at bounding box center [416, 268] width 274 height 31
select select "full_report"
select select "csv"
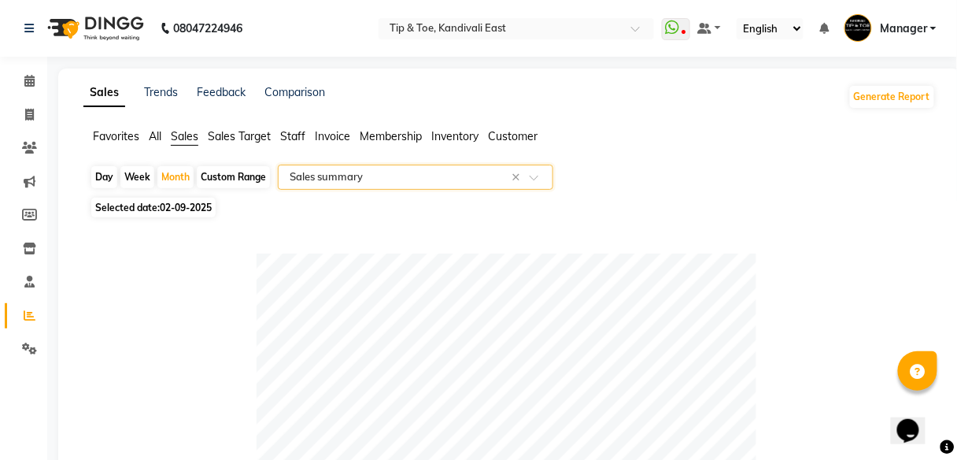
click at [529, 178] on div at bounding box center [416, 177] width 274 height 16
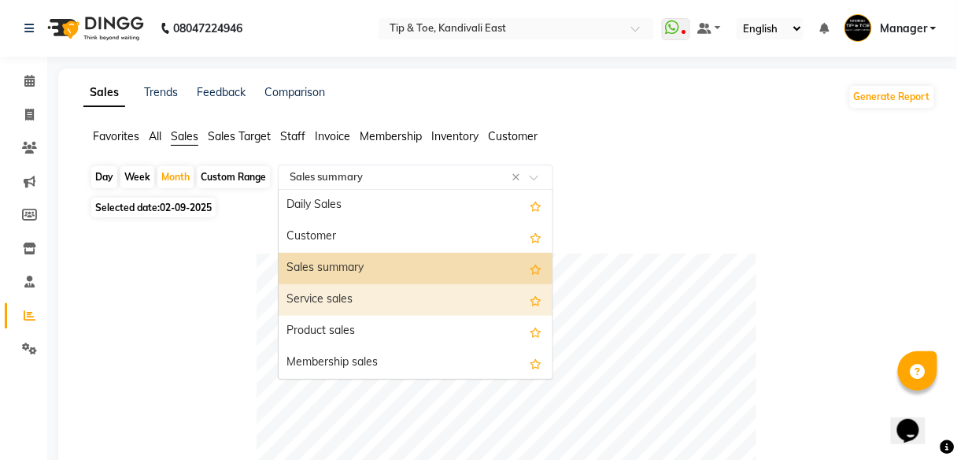
click at [368, 298] on div "Service sales" at bounding box center [416, 299] width 274 height 31
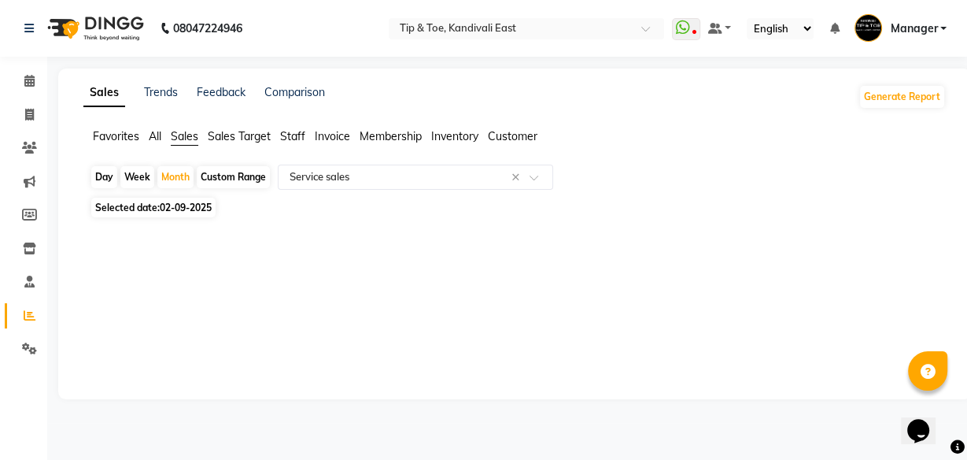
click at [193, 215] on span "Selected date: 02-09-2025" at bounding box center [153, 208] width 124 height 20
select select "9"
select select "2025"
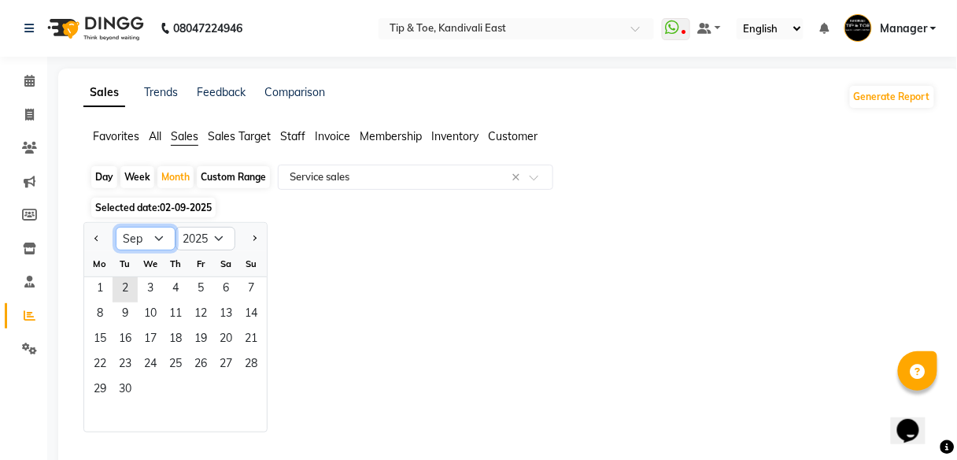
click at [163, 246] on select "Jan Feb Mar Apr May Jun Jul Aug Sep Oct Nov Dec" at bounding box center [146, 239] width 60 height 24
select select "8"
click at [116, 227] on select "Jan Feb Mar Apr May Jun Jul Aug Sep Oct Nov Dec" at bounding box center [146, 239] width 60 height 24
click at [198, 284] on span "1" at bounding box center [200, 289] width 25 height 25
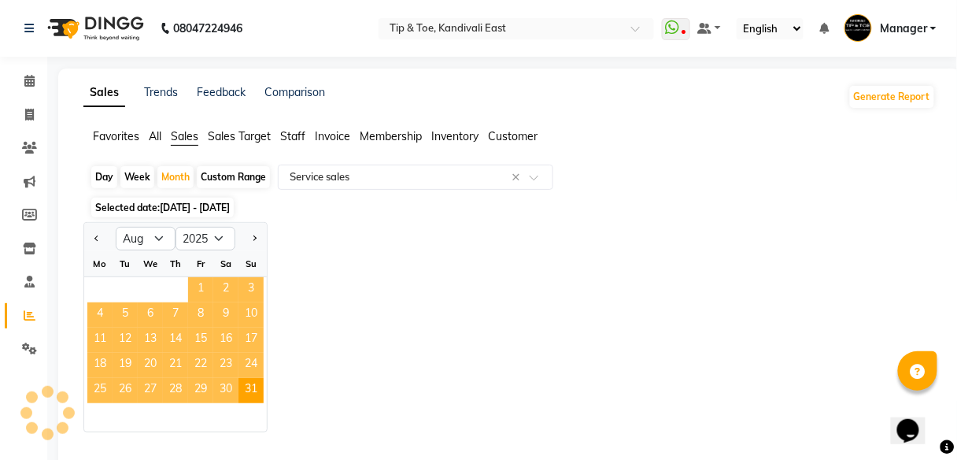
select select "full_report"
select select "csv"
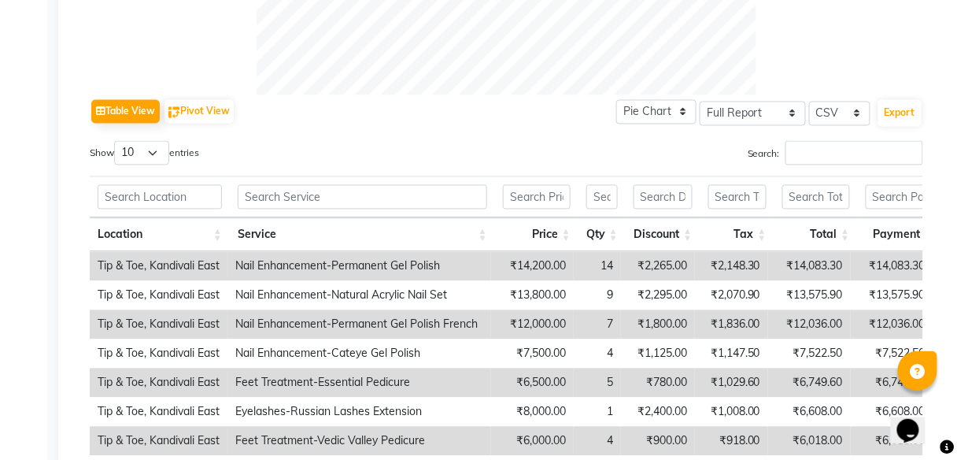
scroll to position [625, 0]
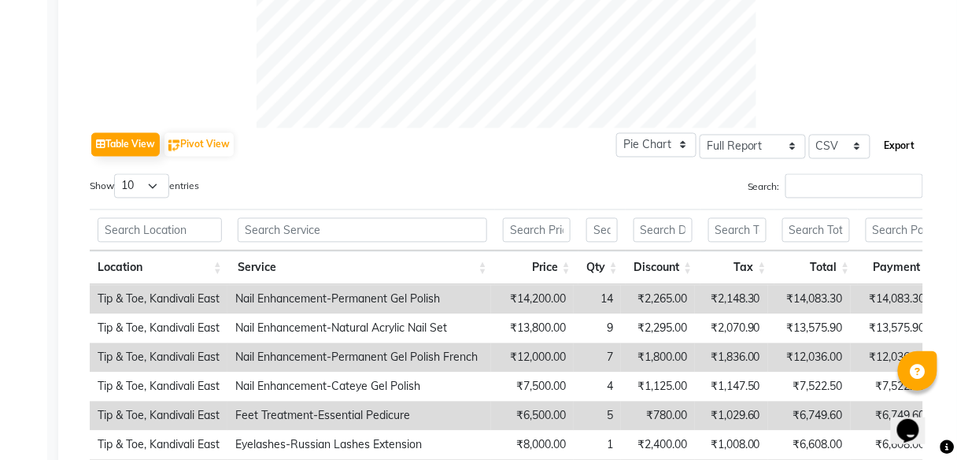
click at [893, 146] on button "Export" at bounding box center [899, 146] width 43 height 27
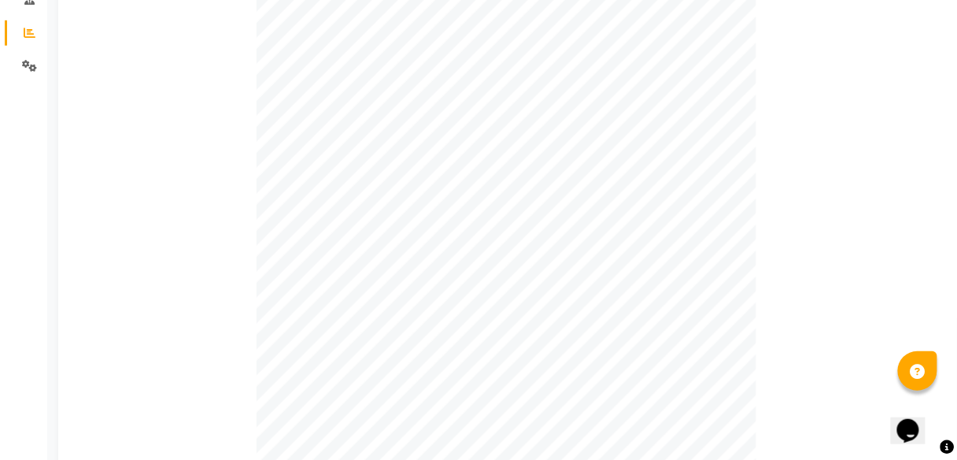
scroll to position [247, 0]
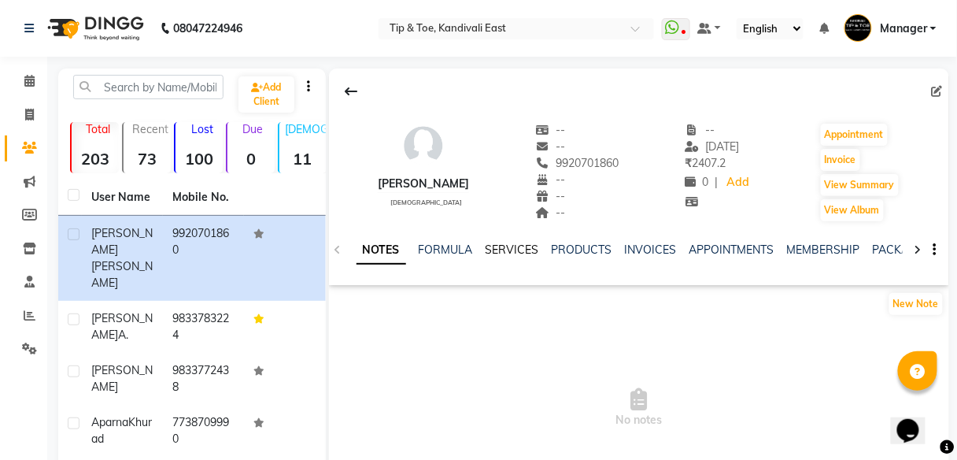
click at [524, 248] on link "SERVICES" at bounding box center [513, 249] width 54 height 14
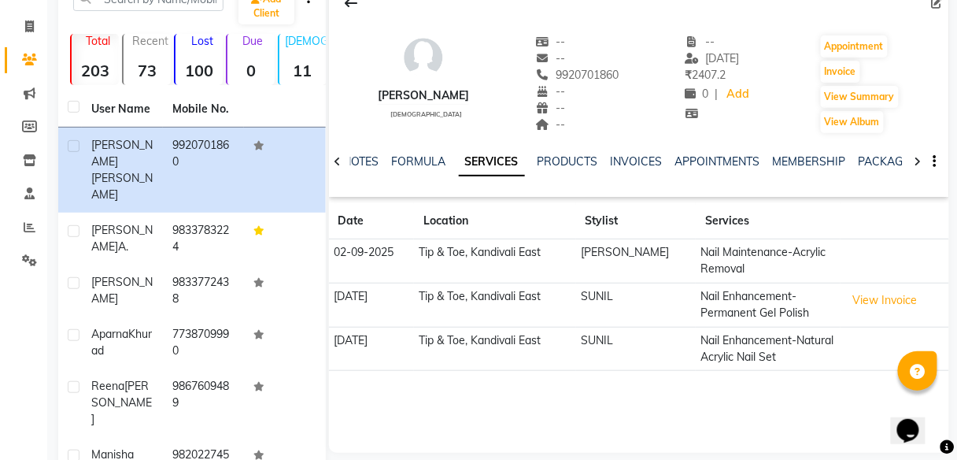
scroll to position [63, 0]
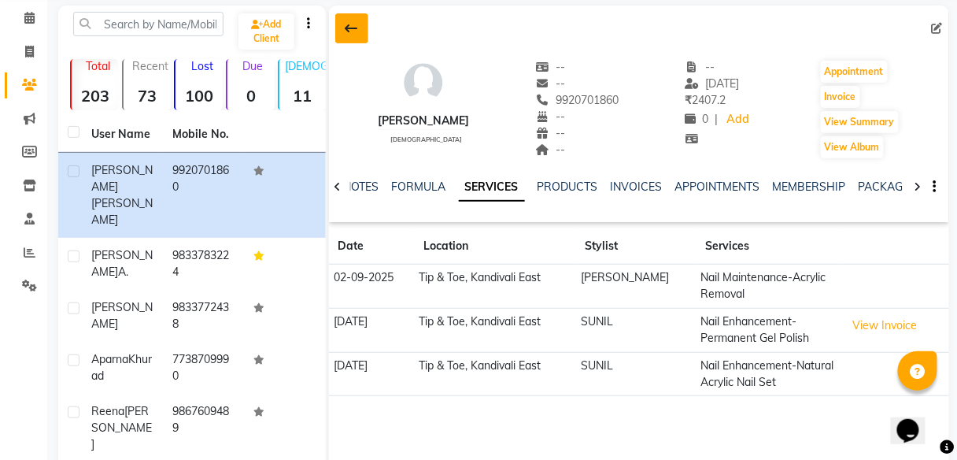
click at [353, 28] on icon at bounding box center [352, 28] width 13 height 13
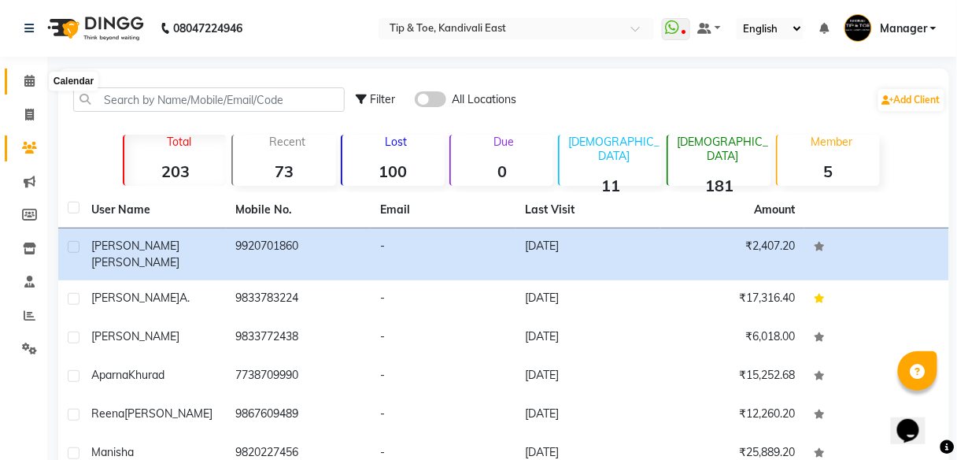
click at [25, 78] on icon at bounding box center [29, 81] width 10 height 12
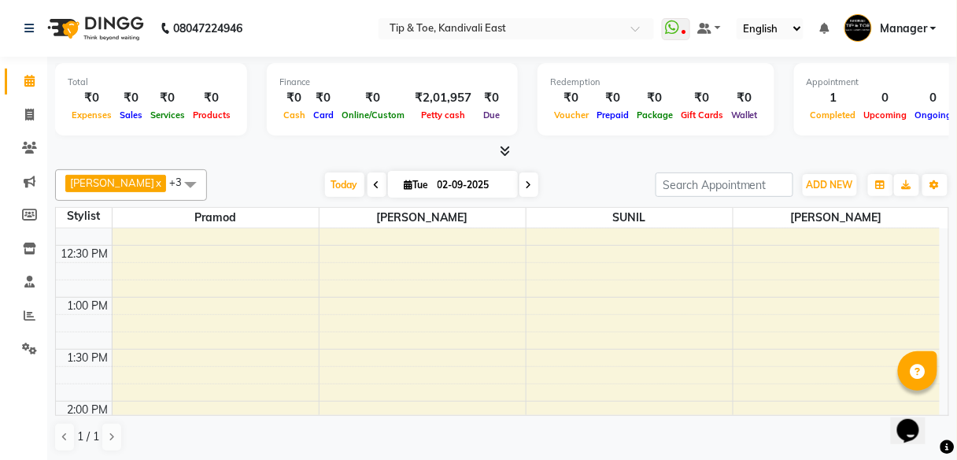
scroll to position [441, 0]
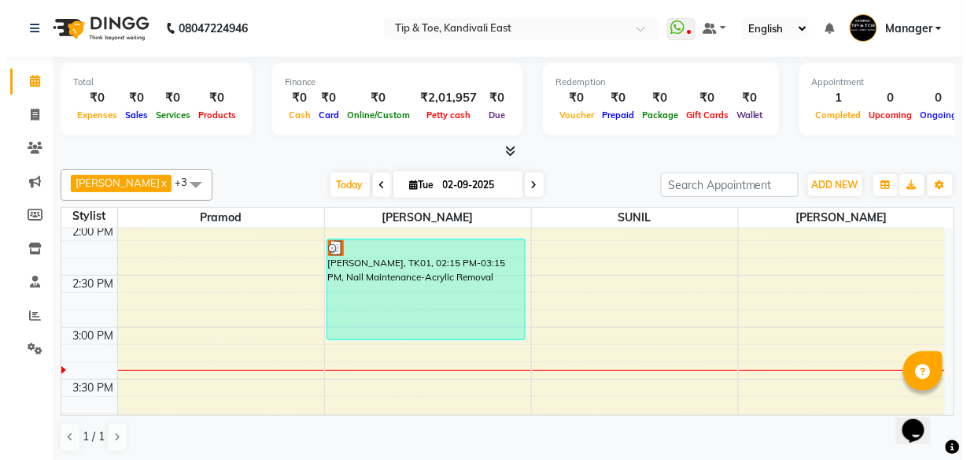
scroll to position [630, 0]
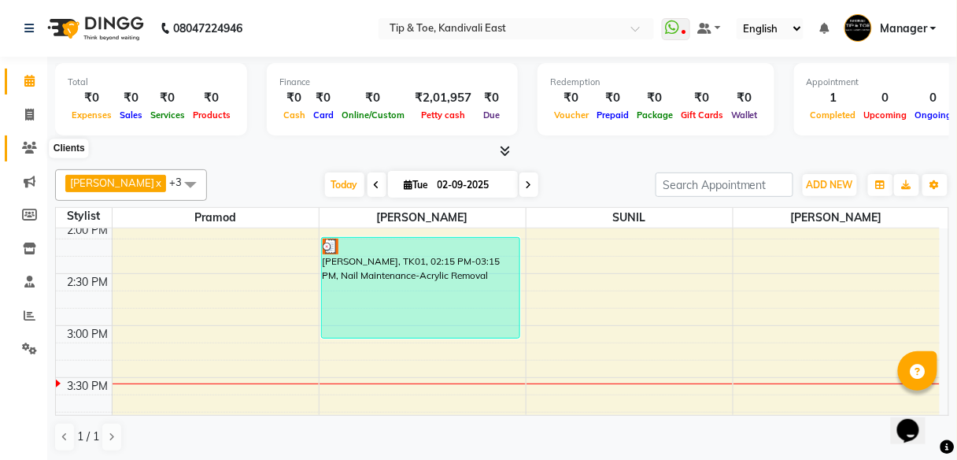
click at [29, 150] on icon at bounding box center [29, 148] width 15 height 12
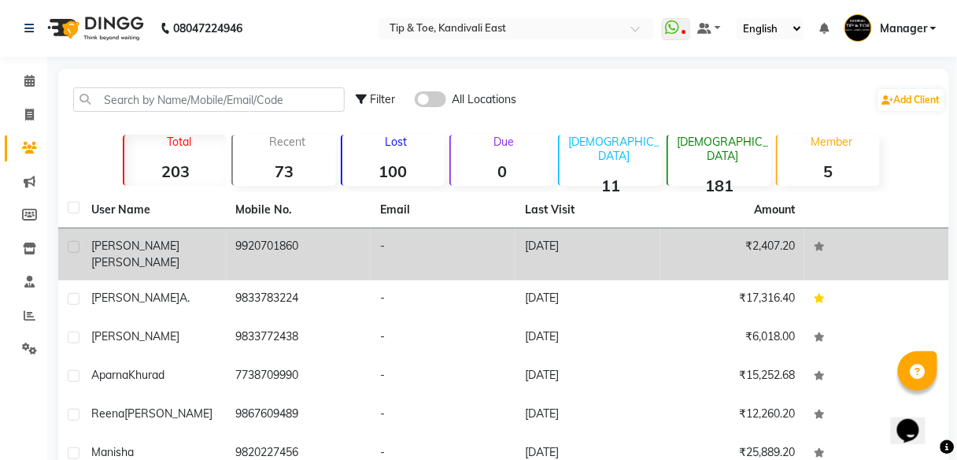
click at [158, 255] on span "SHETYE" at bounding box center [135, 262] width 88 height 14
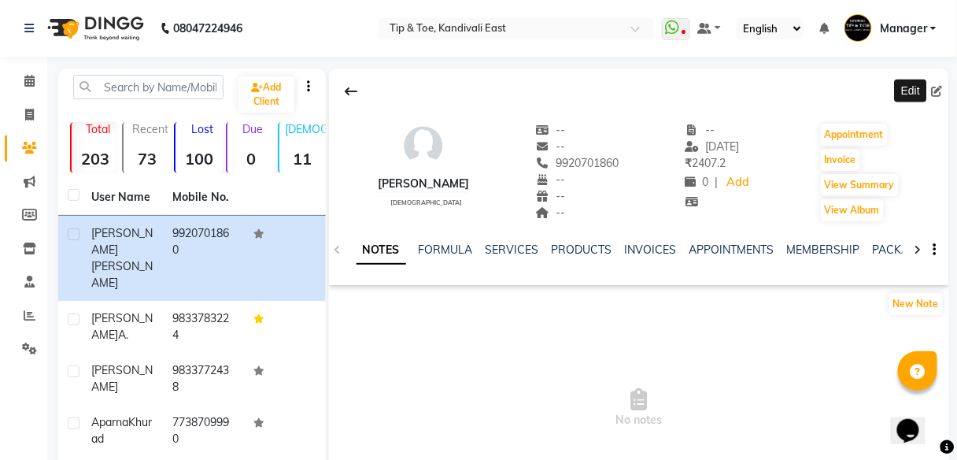
click at [940, 95] on icon at bounding box center [937, 91] width 11 height 11
select select "female"
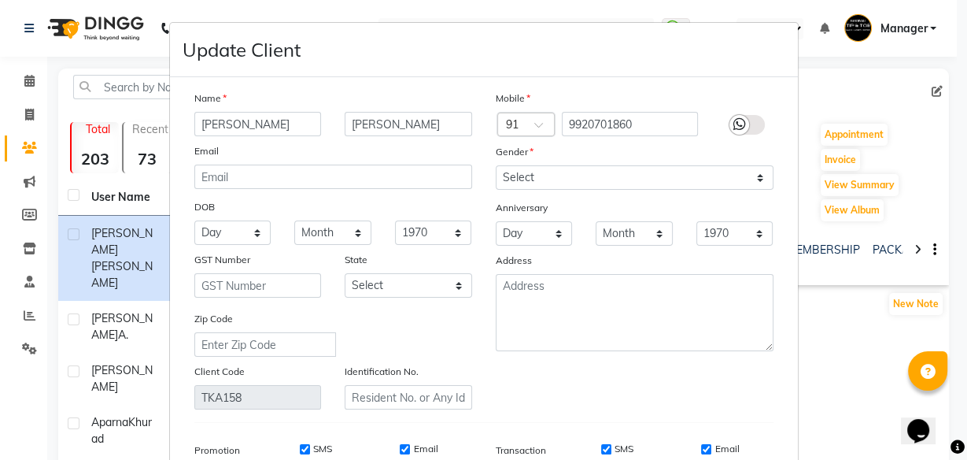
click at [217, 120] on input "NIKETA" at bounding box center [258, 124] width 128 height 24
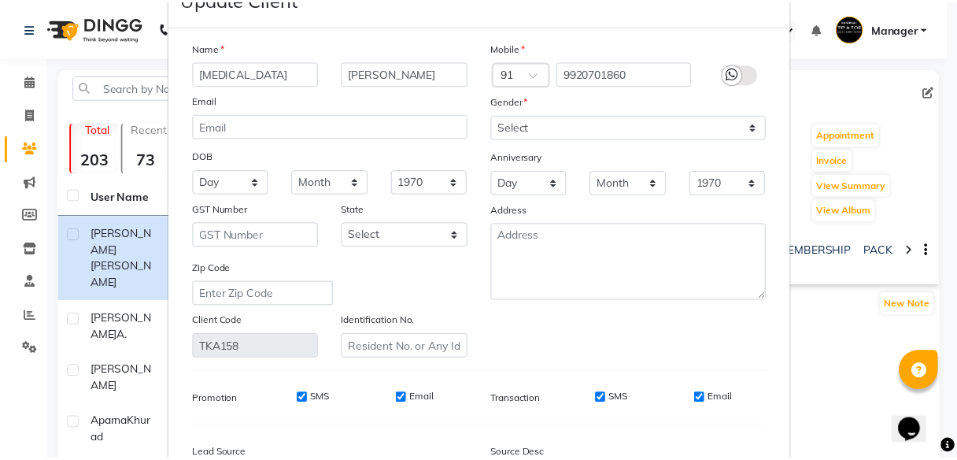
scroll to position [235, 0]
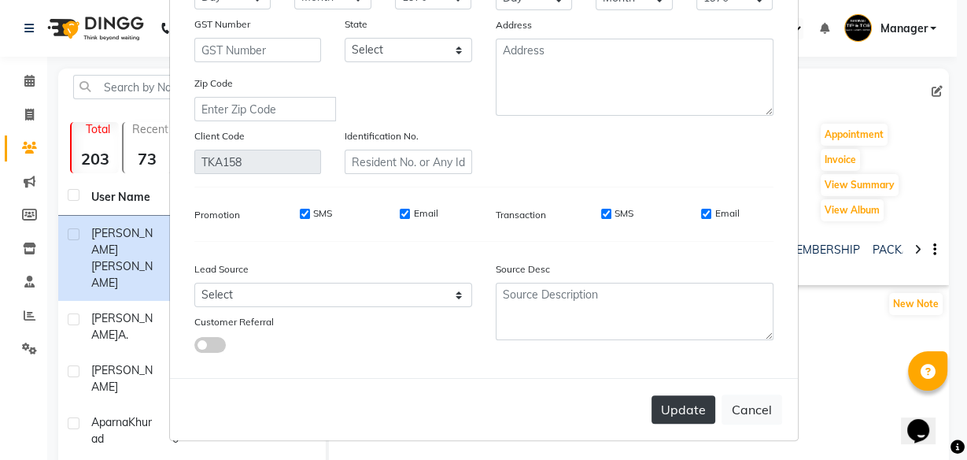
type input "NIKITA"
click at [668, 405] on button "Update" at bounding box center [684, 409] width 64 height 28
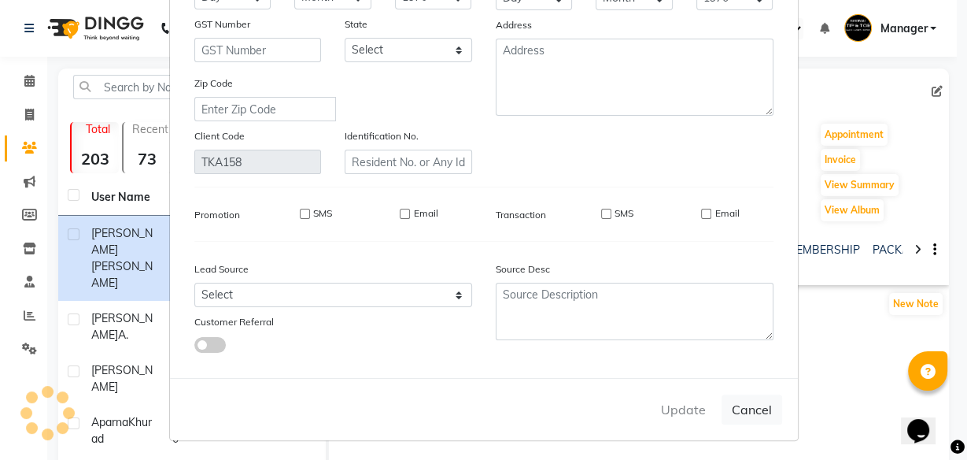
select select
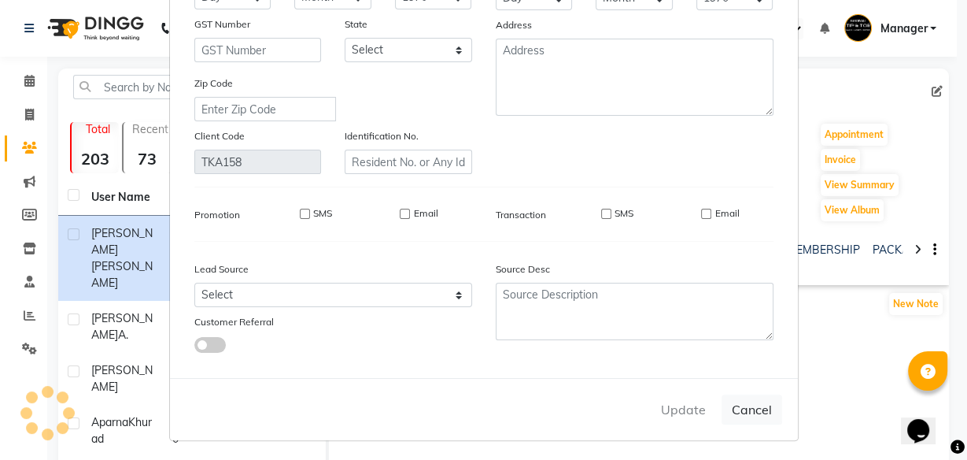
select select
checkbox input "false"
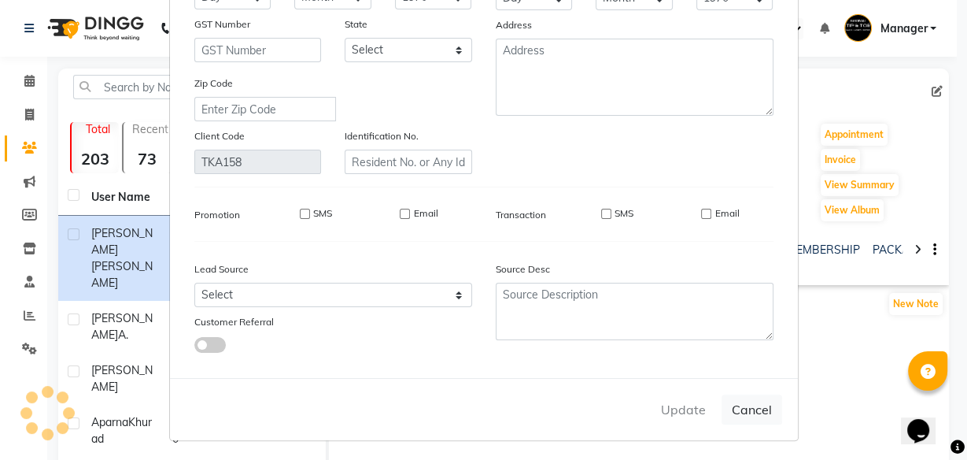
checkbox input "false"
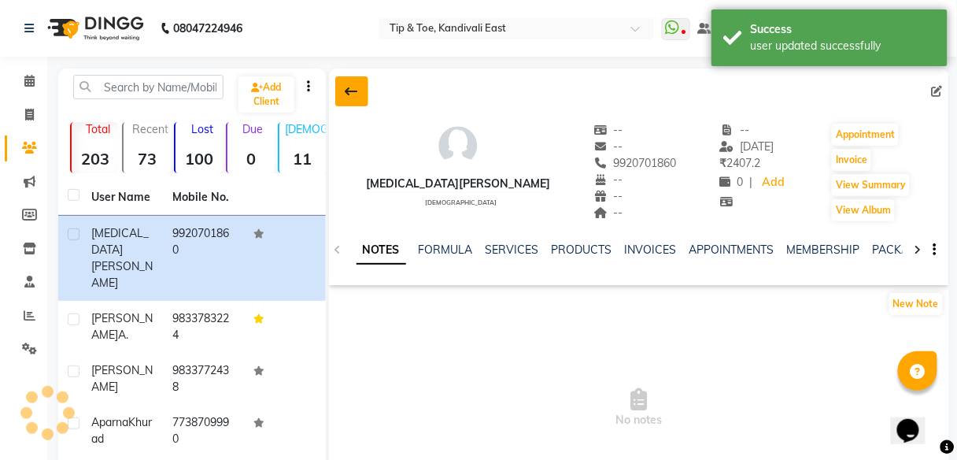
click at [356, 95] on icon at bounding box center [352, 91] width 13 height 13
